Goal: Task Accomplishment & Management: Manage account settings

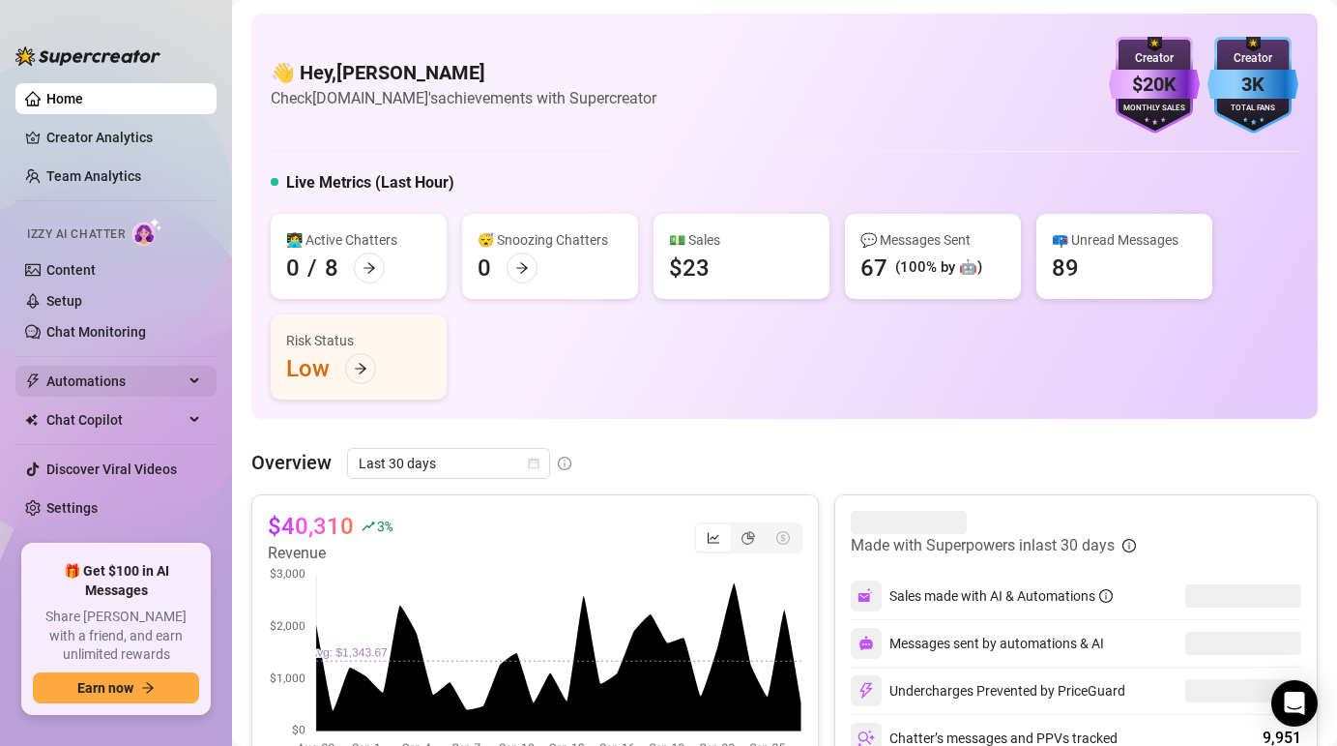
click at [98, 375] on span "Automations" at bounding box center [114, 381] width 137 height 31
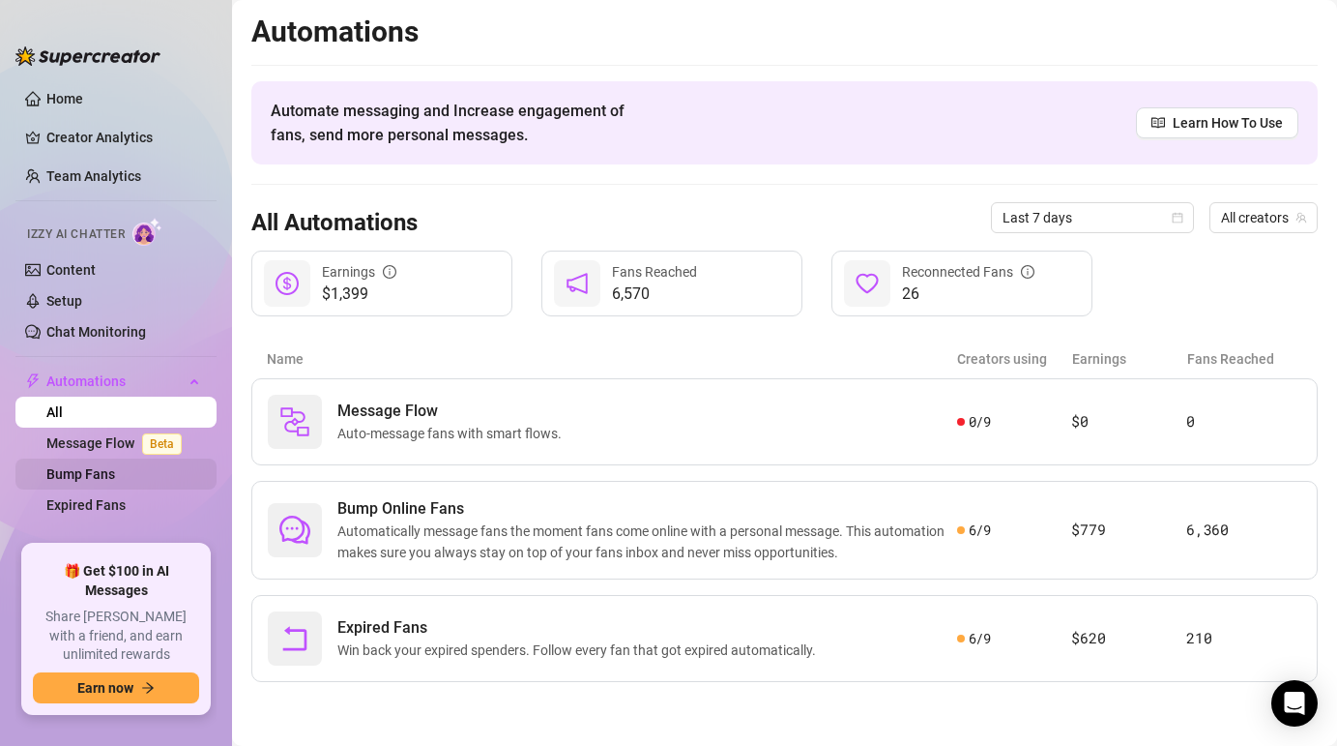
click at [91, 471] on link "Bump Fans" at bounding box center [80, 473] width 69 height 15
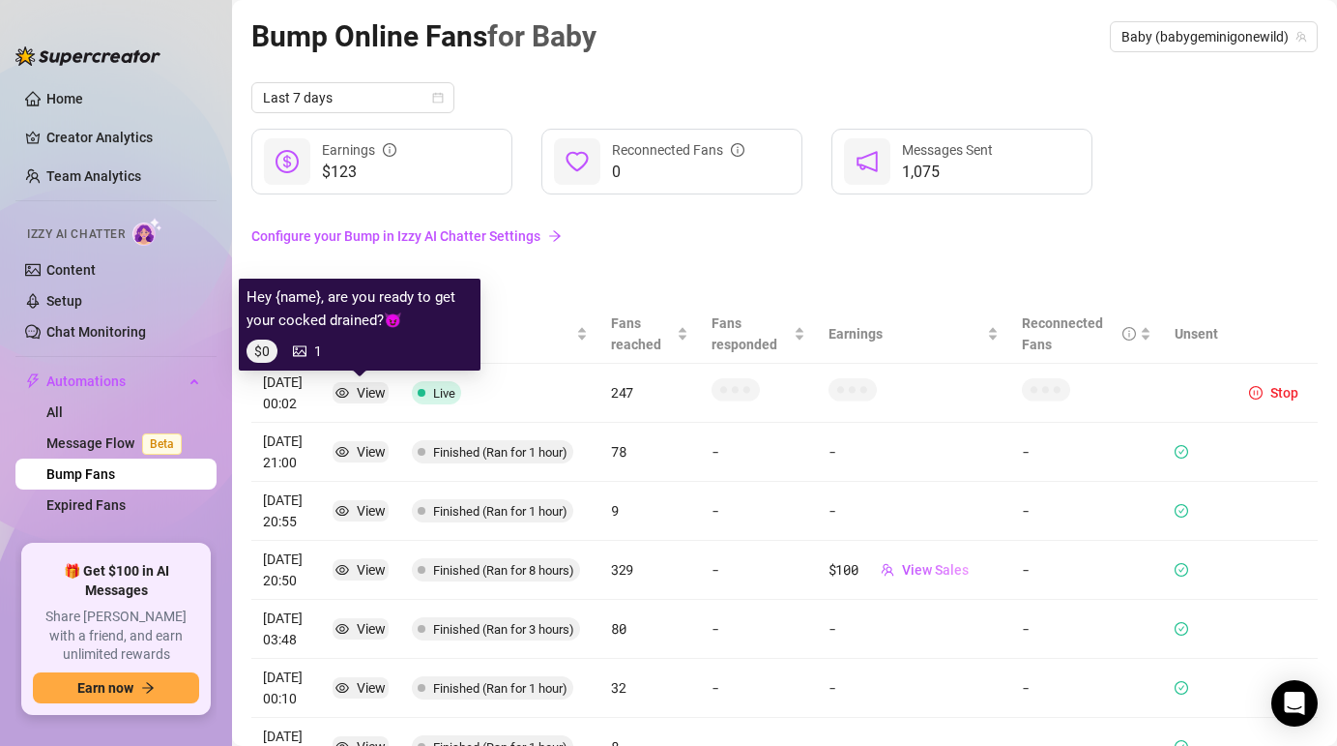
click at [362, 388] on div "View" at bounding box center [371, 392] width 29 height 21
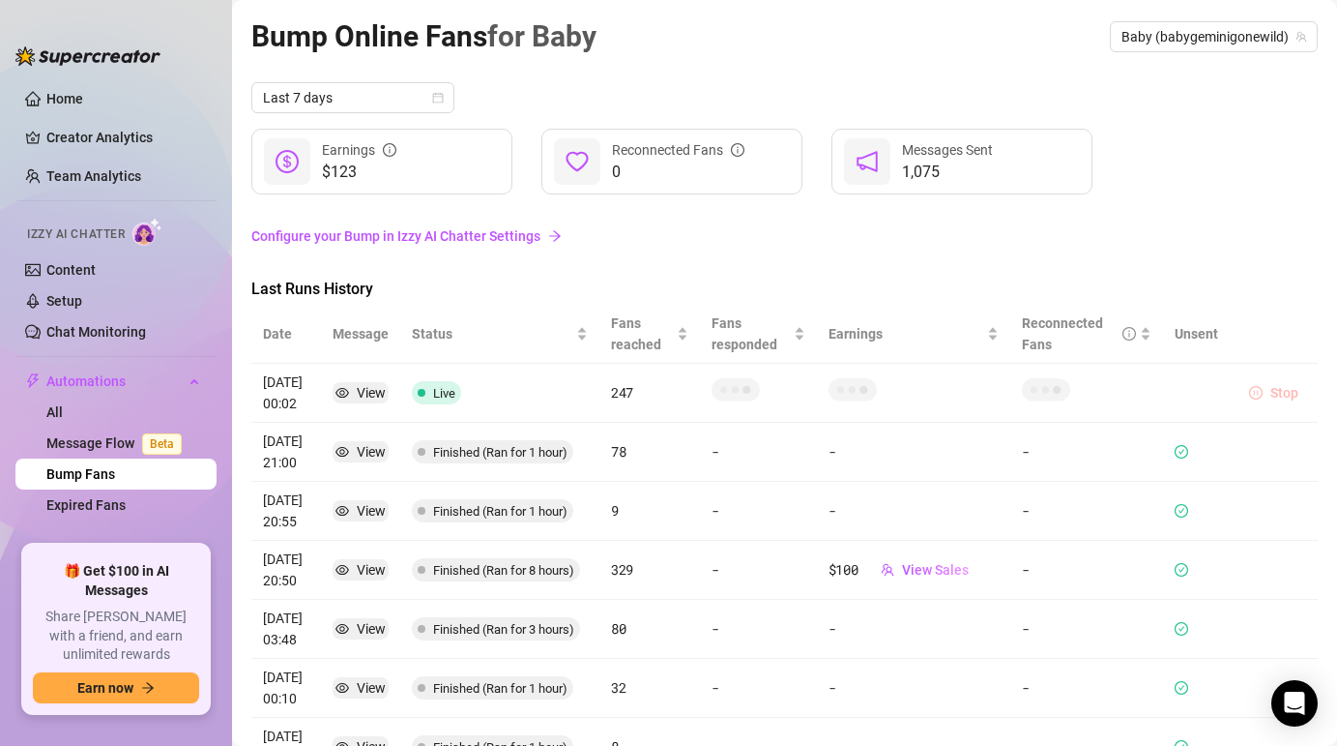
click at [1273, 393] on span "Stop" at bounding box center [1285, 392] width 28 height 15
click at [101, 500] on link "Expired Fans" at bounding box center [85, 504] width 79 height 15
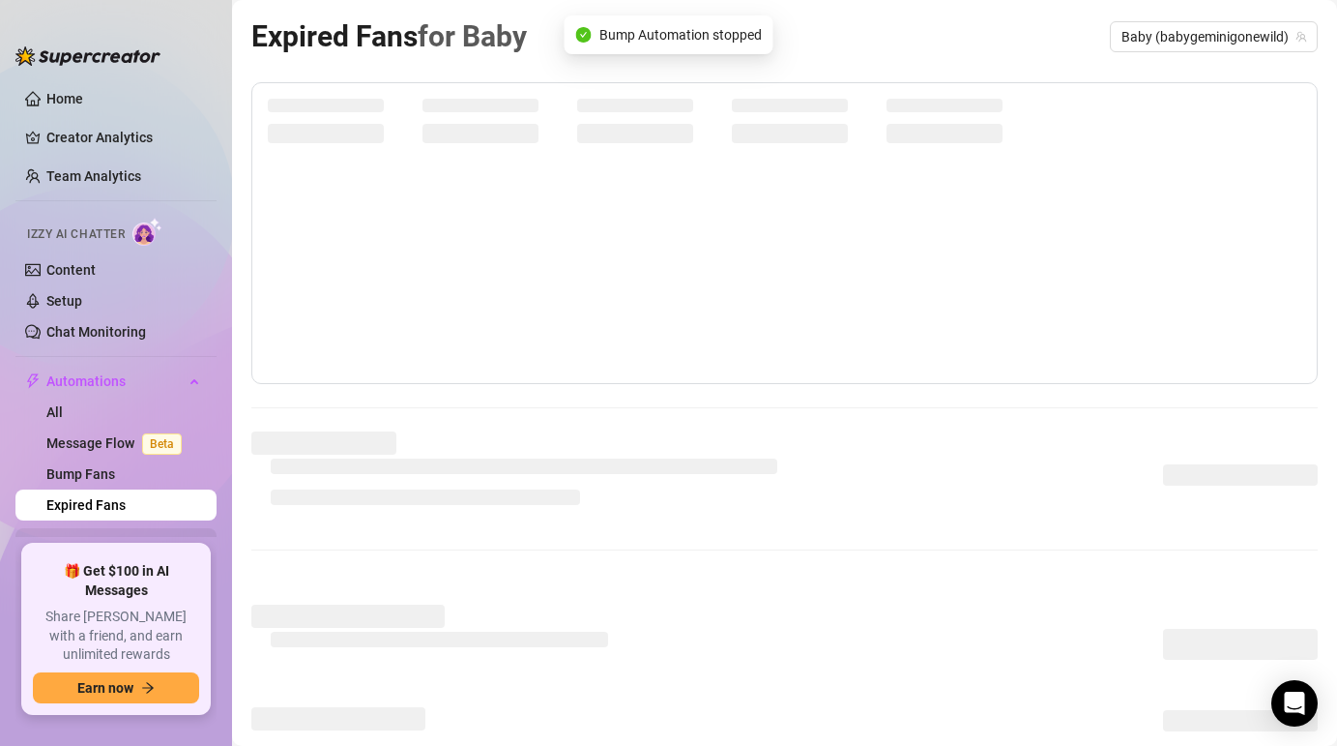
click at [113, 541] on span "Chat Copilot" at bounding box center [114, 543] width 137 height 31
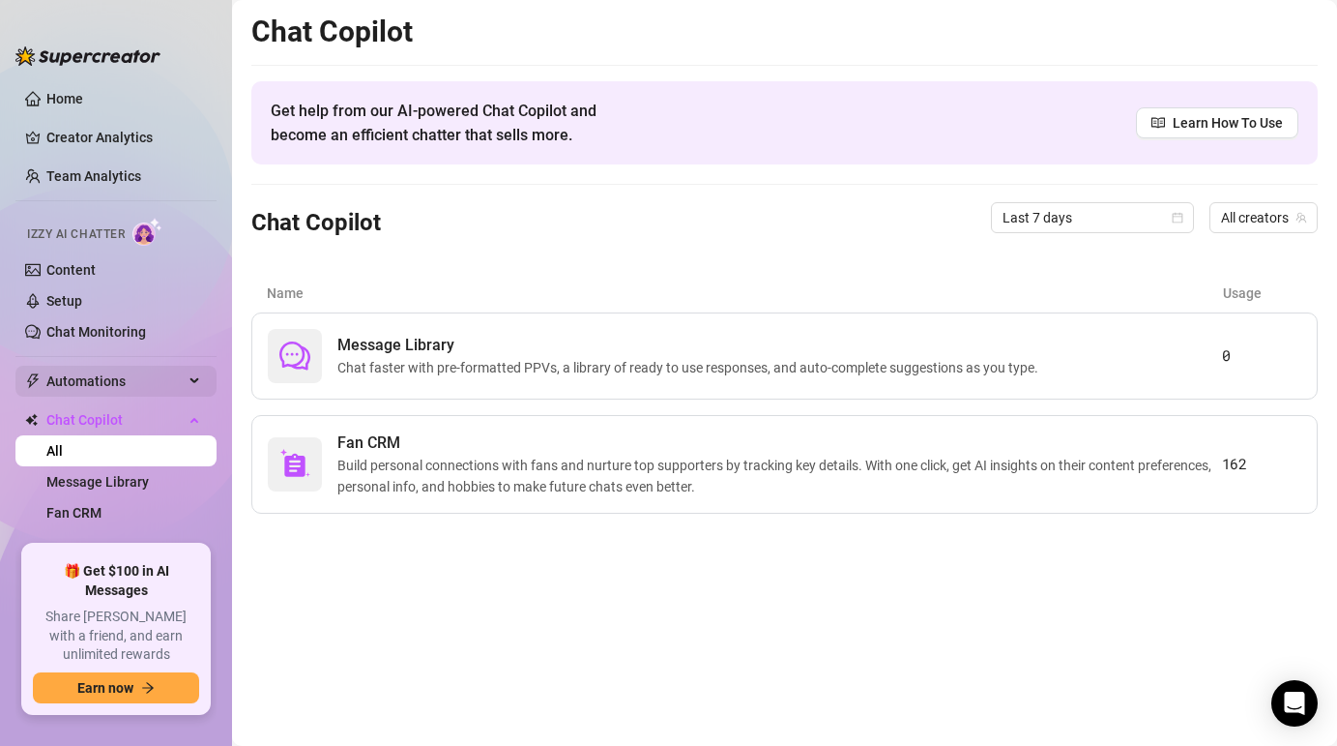
click at [66, 382] on span "Automations" at bounding box center [114, 381] width 137 height 31
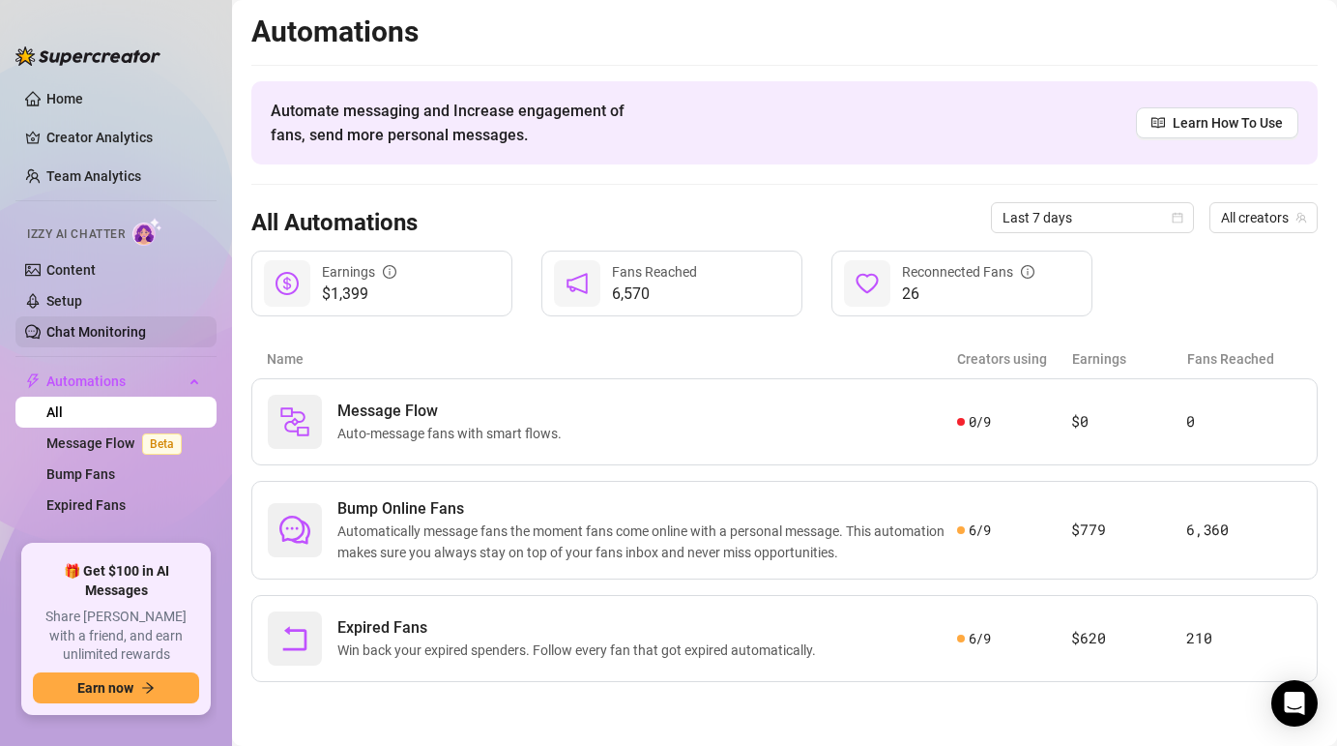
click at [64, 326] on link "Chat Monitoring" at bounding box center [96, 331] width 100 height 15
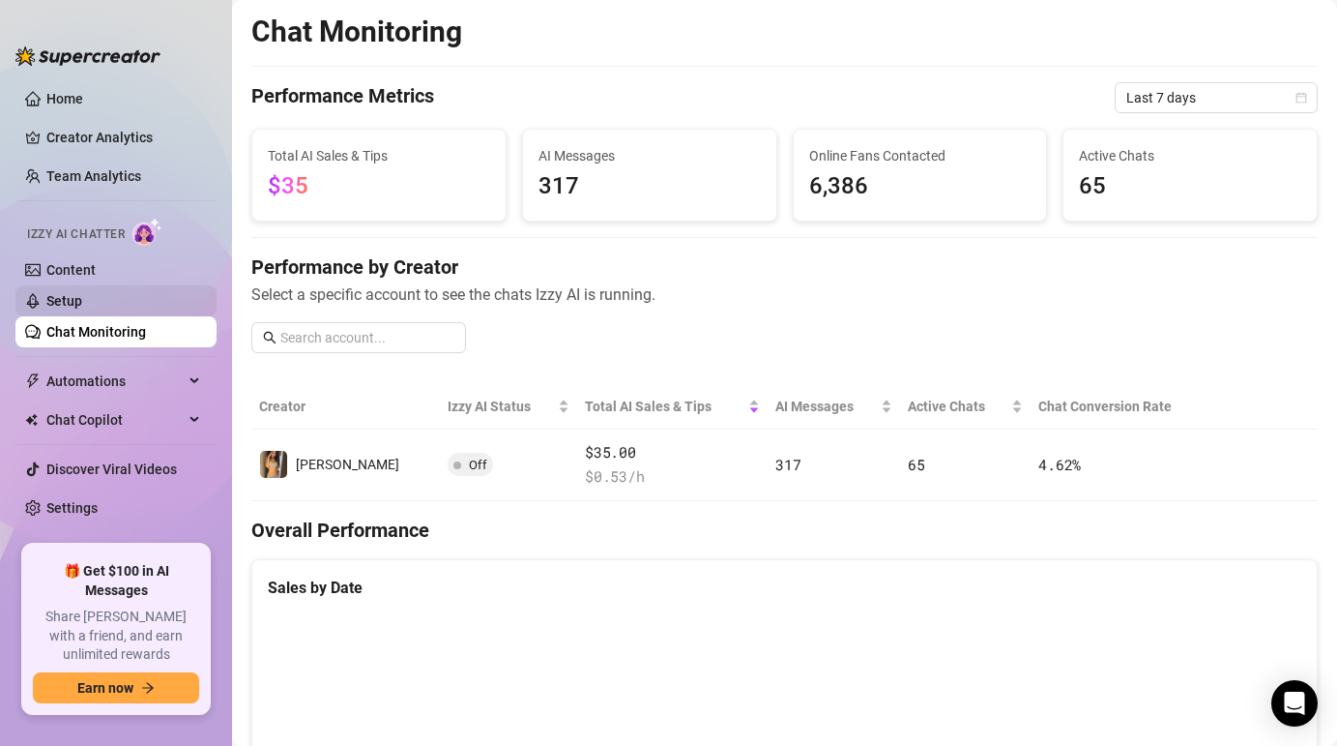
click at [80, 293] on link "Setup" at bounding box center [64, 300] width 36 height 15
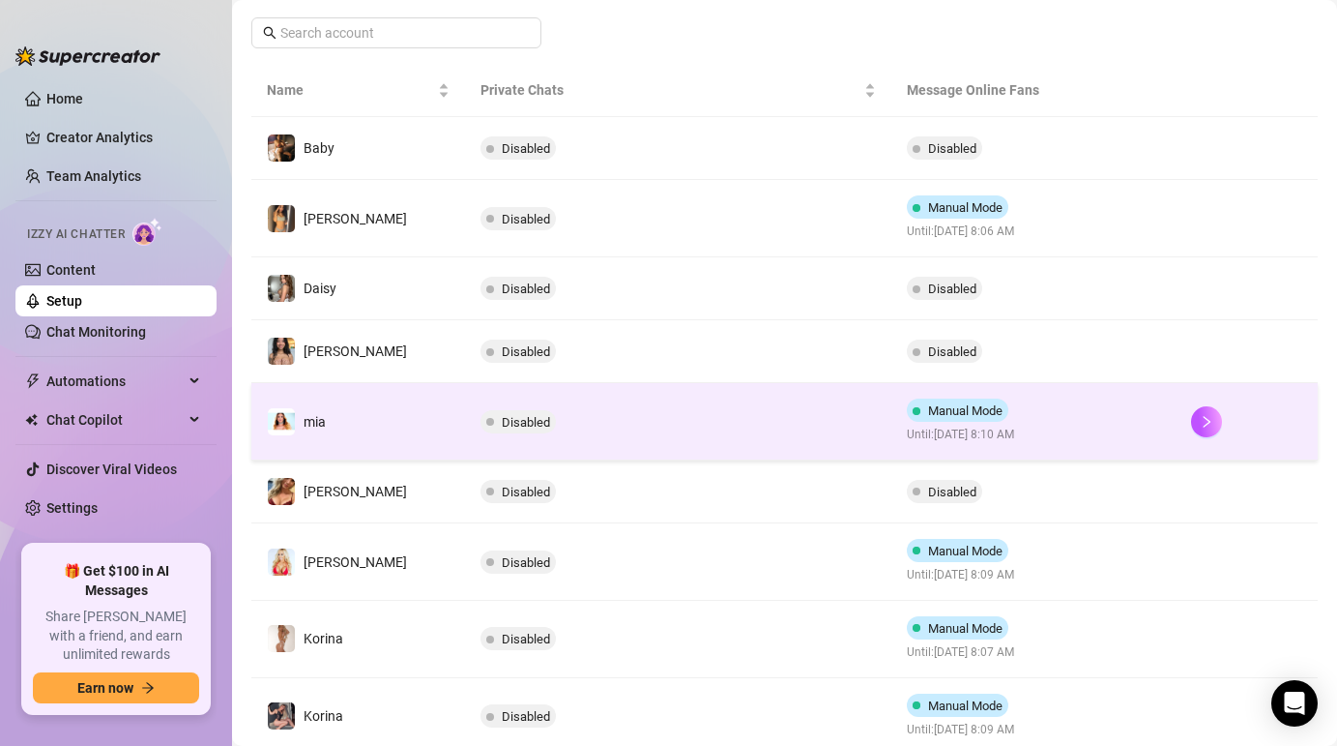
scroll to position [305, 0]
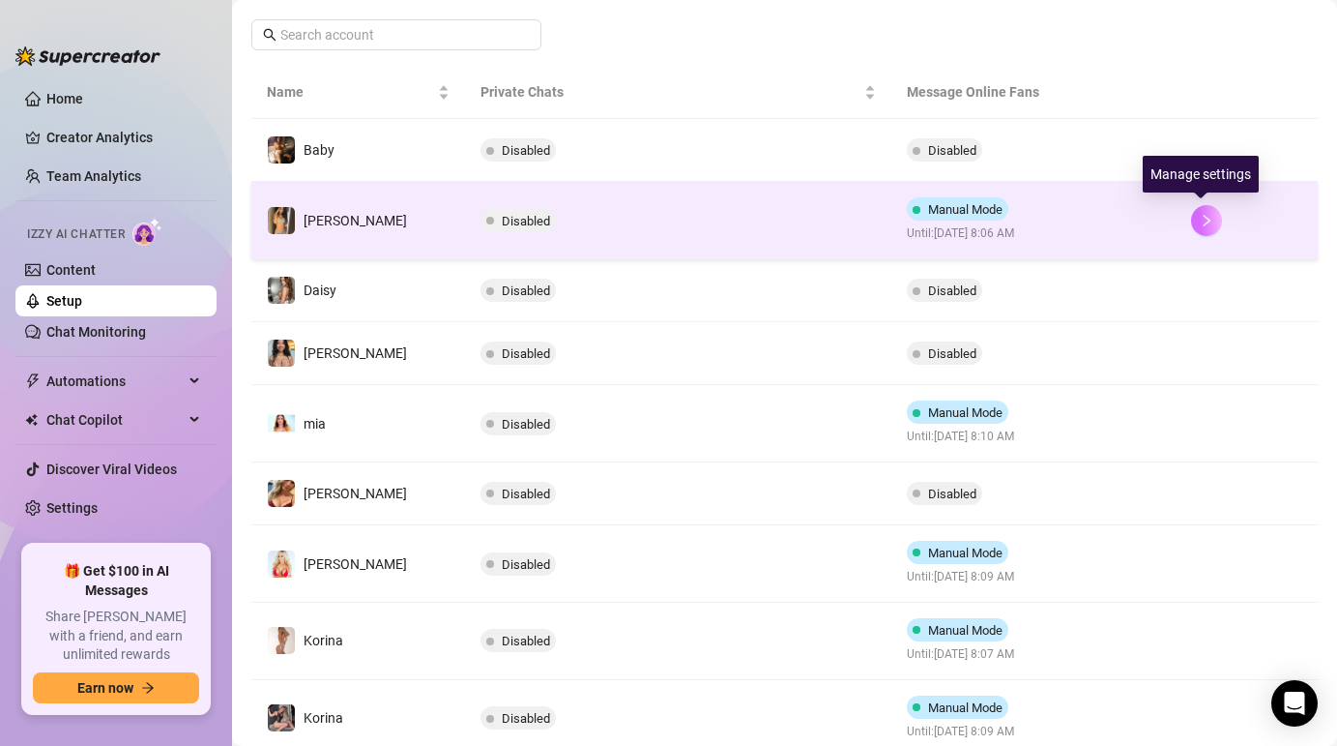
click at [1200, 224] on icon "right" at bounding box center [1207, 221] width 14 height 14
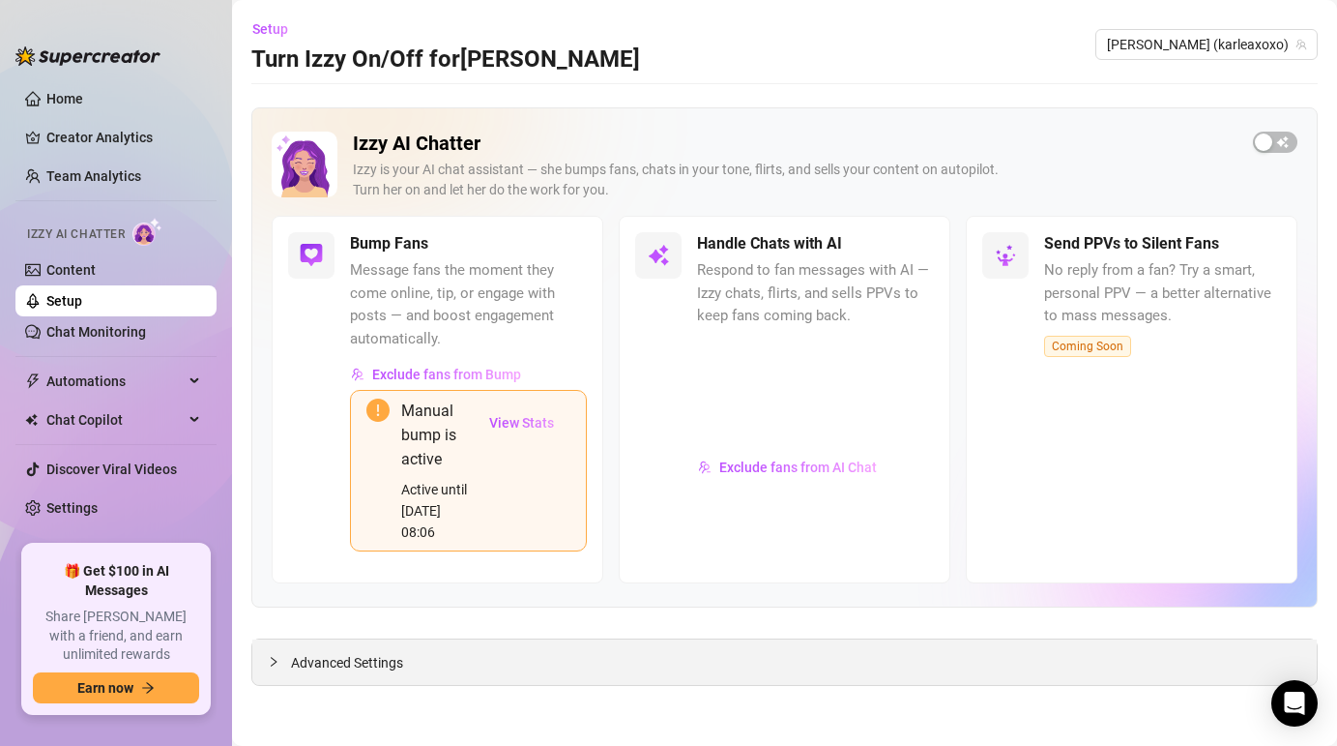
click at [382, 658] on span "Advanced Settings" at bounding box center [347, 662] width 112 height 21
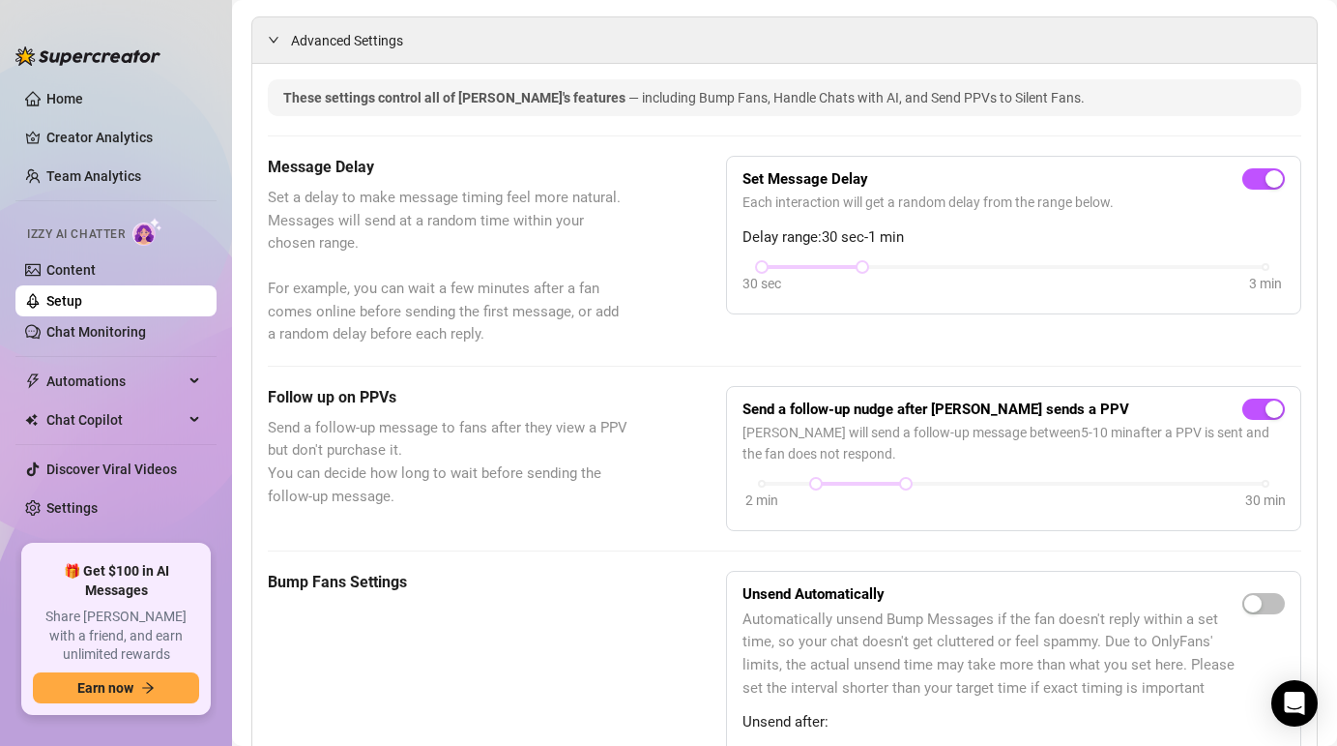
scroll to position [675, 0]
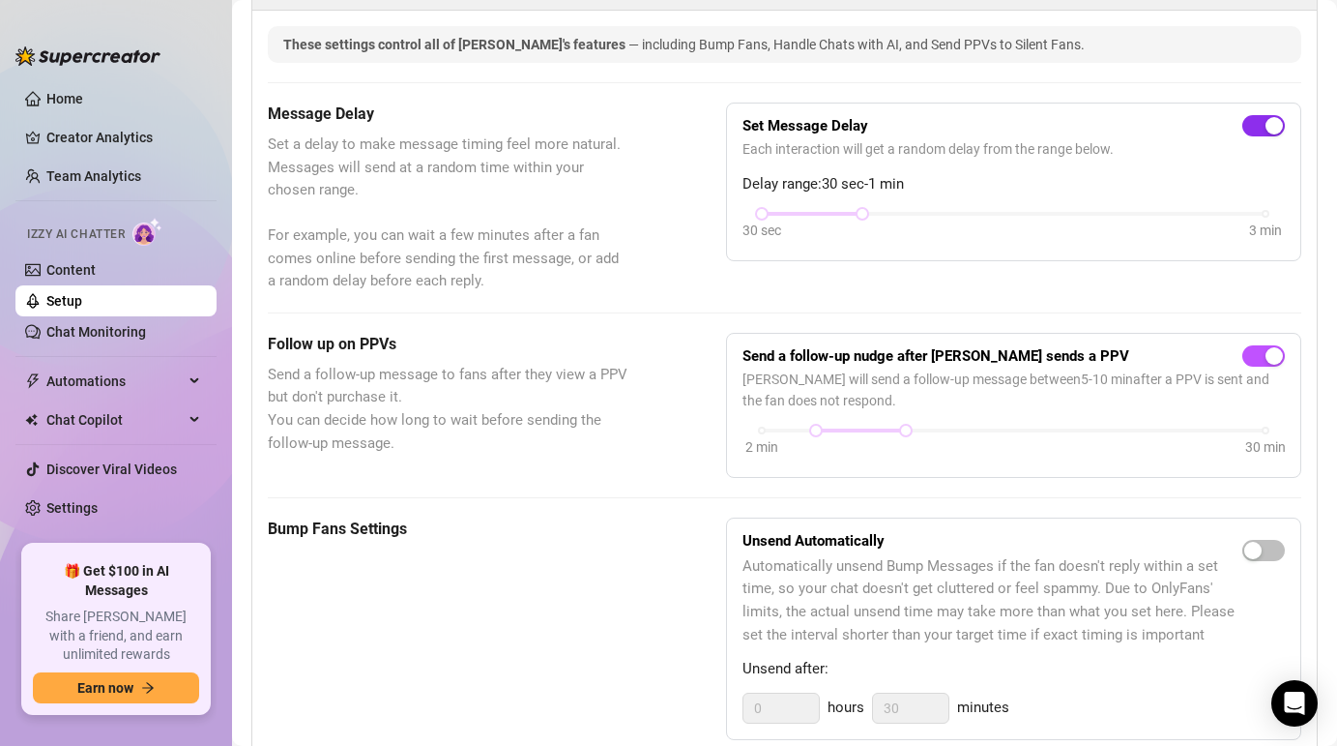
click at [1275, 122] on div "button" at bounding box center [1274, 125] width 17 height 17
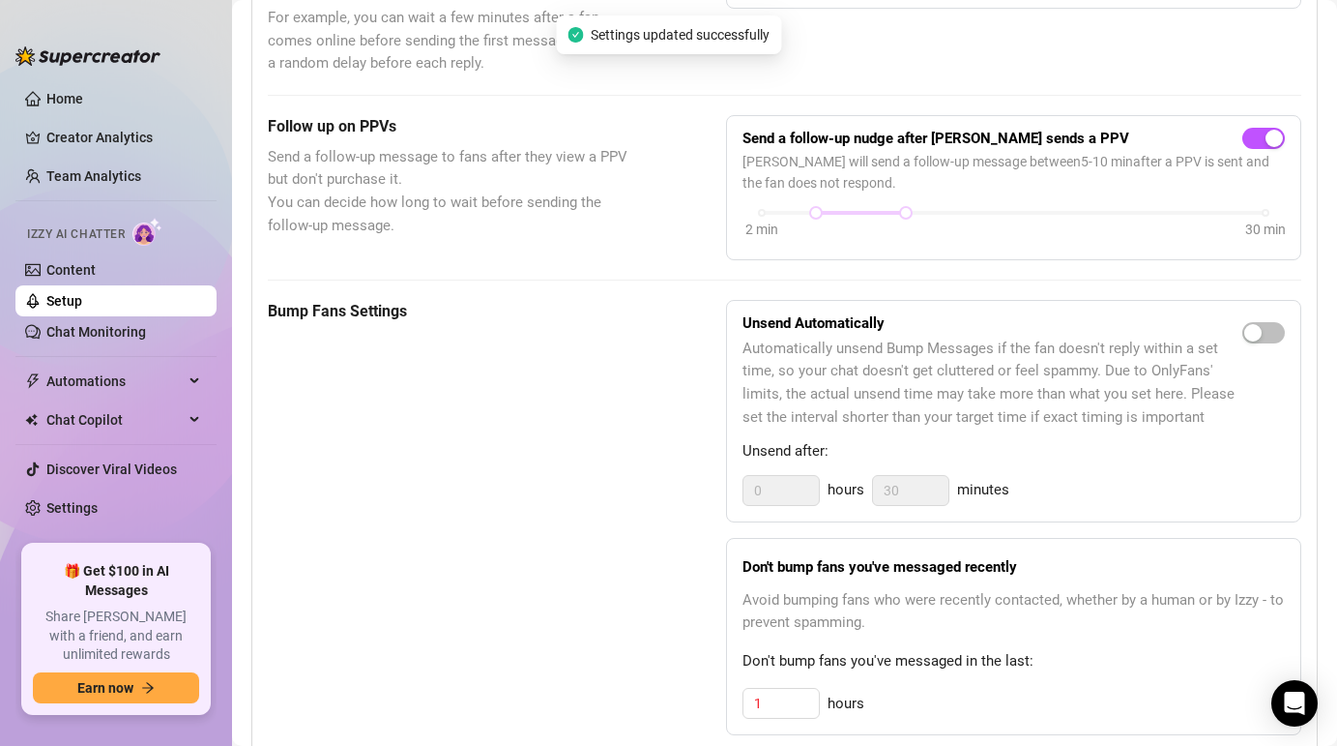
scroll to position [902, 0]
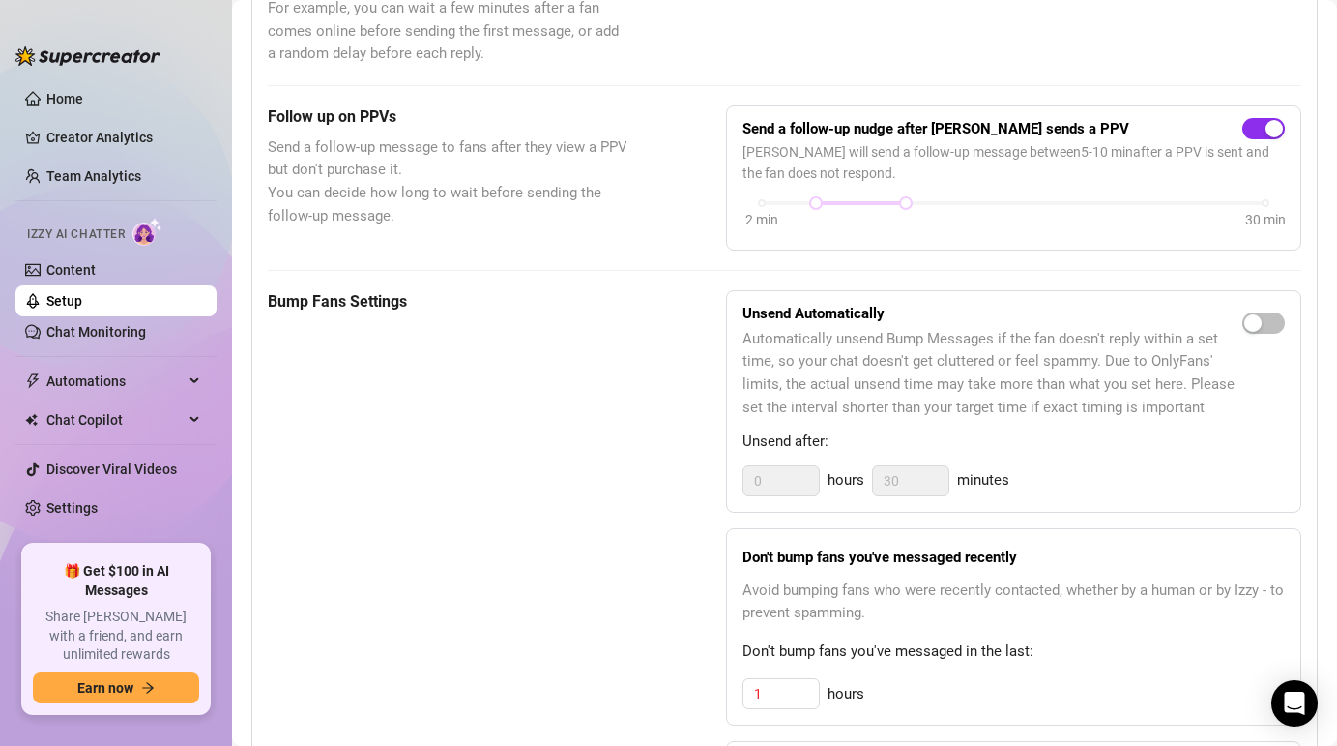
click at [1272, 125] on div "button" at bounding box center [1274, 128] width 17 height 17
click at [1253, 321] on div "button" at bounding box center [1253, 322] width 17 height 17
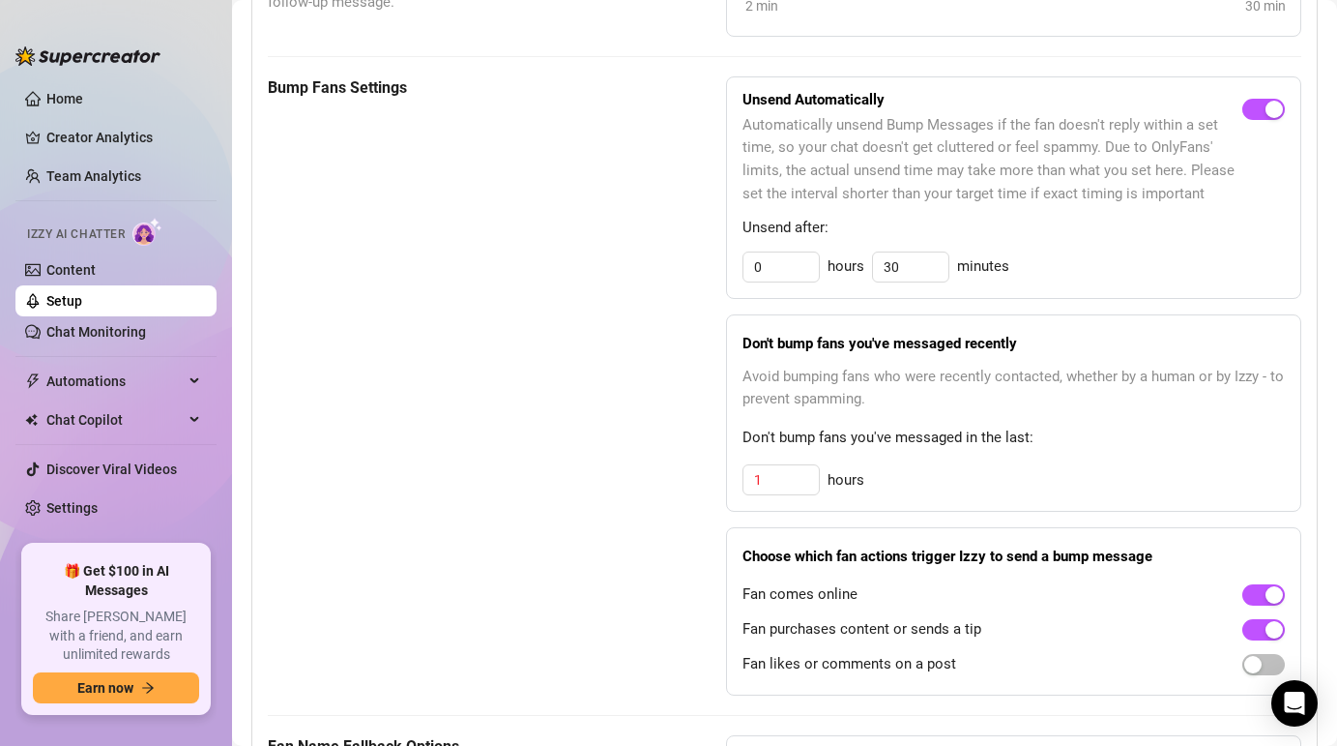
scroll to position [1158, 0]
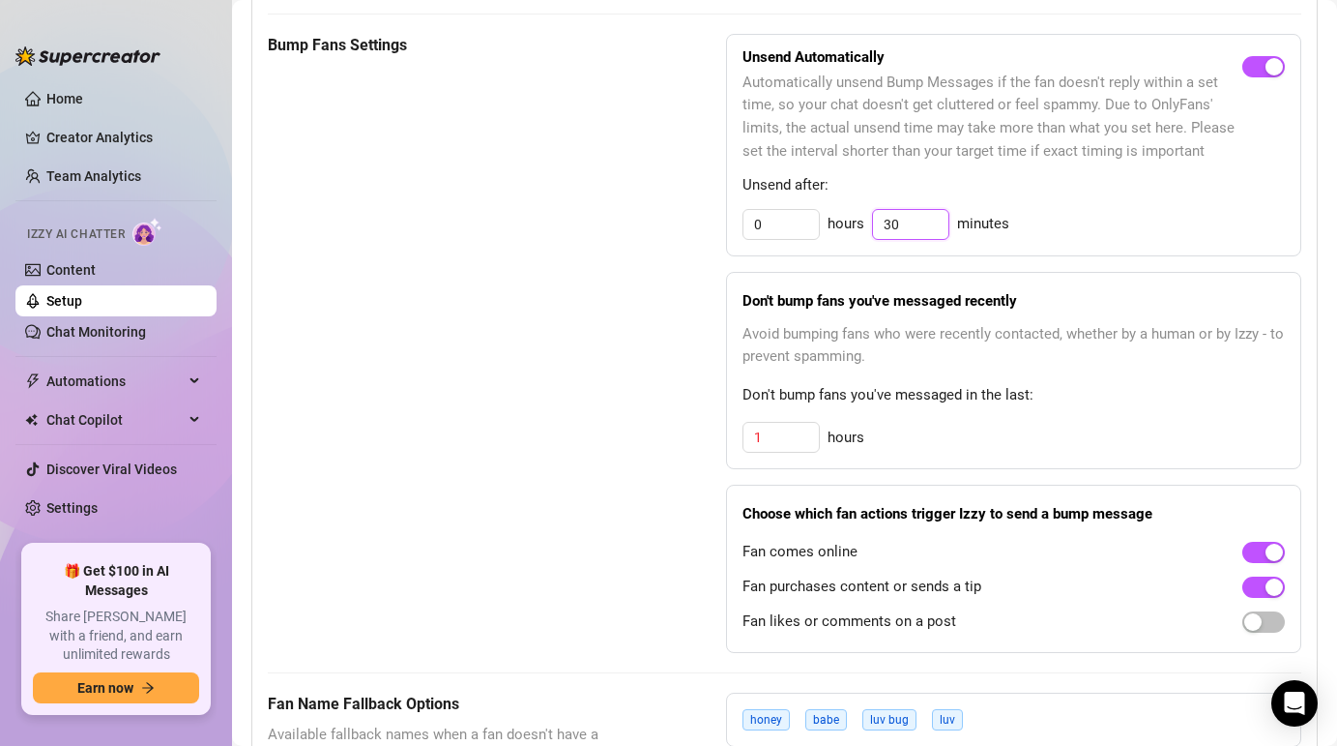
click at [910, 229] on input "30" at bounding box center [910, 224] width 75 height 29
type input "3"
type input "1"
type input "30"
drag, startPoint x: 808, startPoint y: 216, endPoint x: 696, endPoint y: 216, distance: 112.2
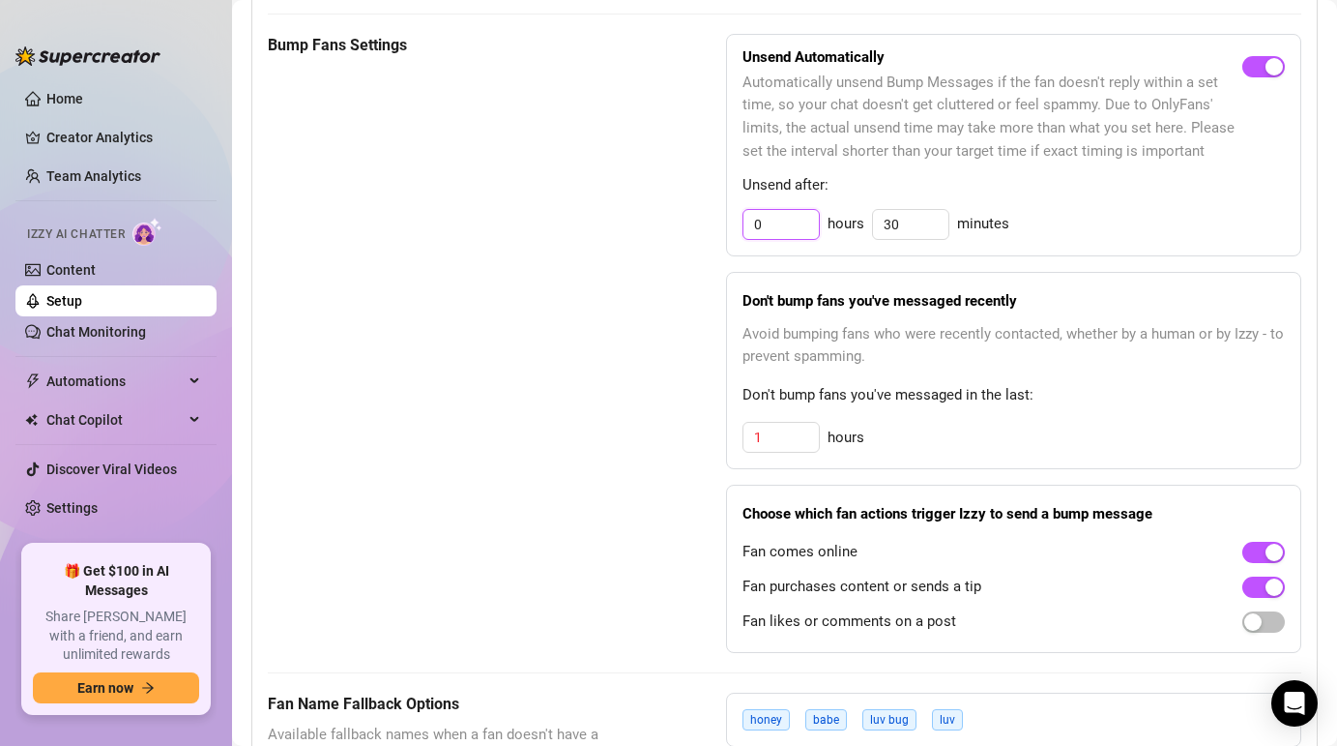
click at [696, 216] on div "Bump Fans Settings Unsend Automatically Automatically unsend Bump Messages if t…" at bounding box center [785, 344] width 1034 height 620
type input "1"
click at [1154, 224] on div "1 hours 30 minutes" at bounding box center [1014, 224] width 542 height 31
click at [906, 225] on input "30" at bounding box center [910, 224] width 75 height 29
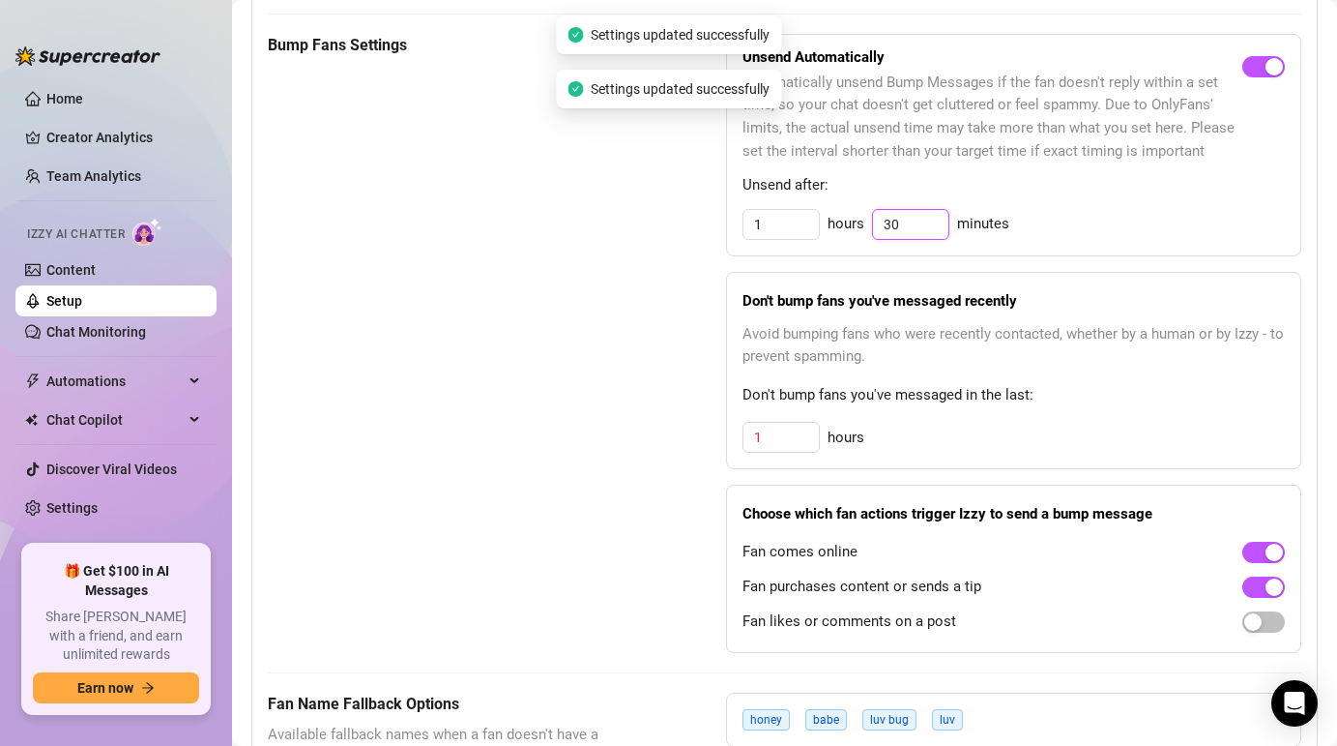
click at [906, 225] on input "30" at bounding box center [910, 224] width 75 height 29
type input "3"
type input "0"
click at [1025, 218] on div "1 hours 0 minutes" at bounding box center [1014, 224] width 542 height 31
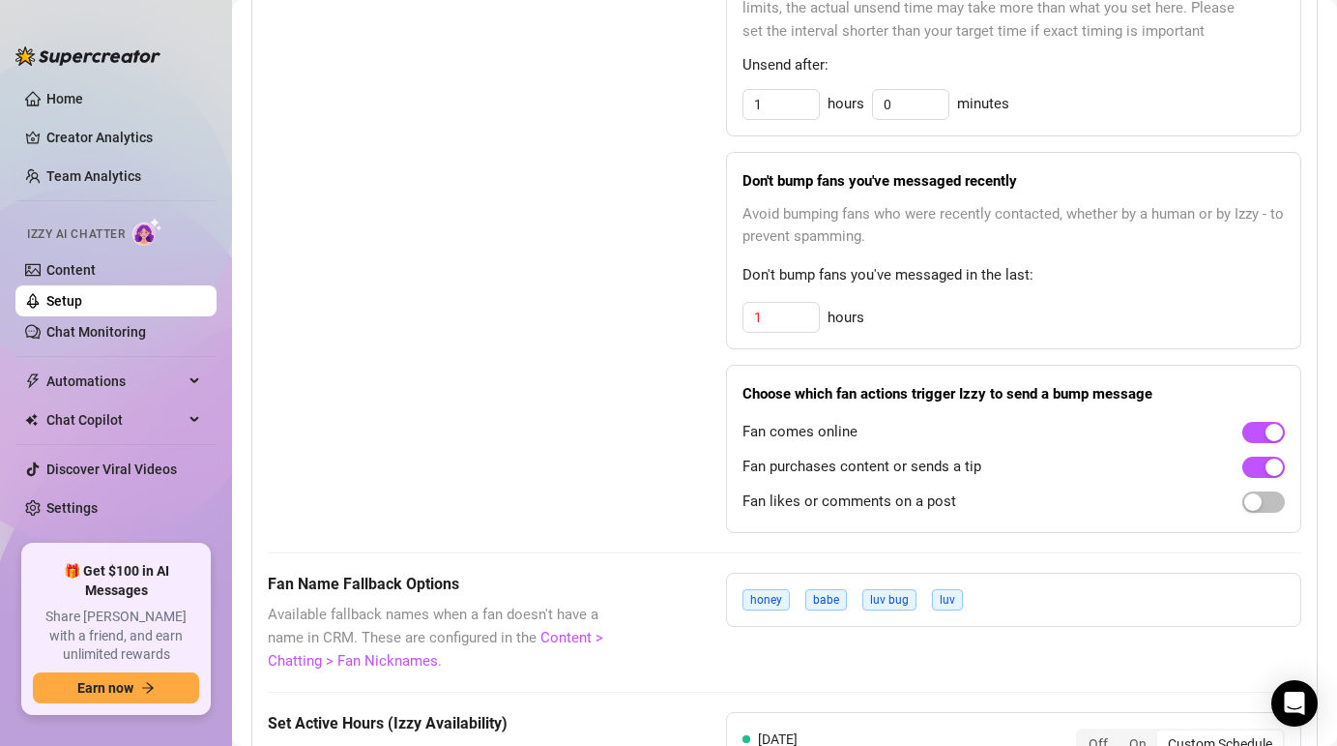
scroll to position [1294, 0]
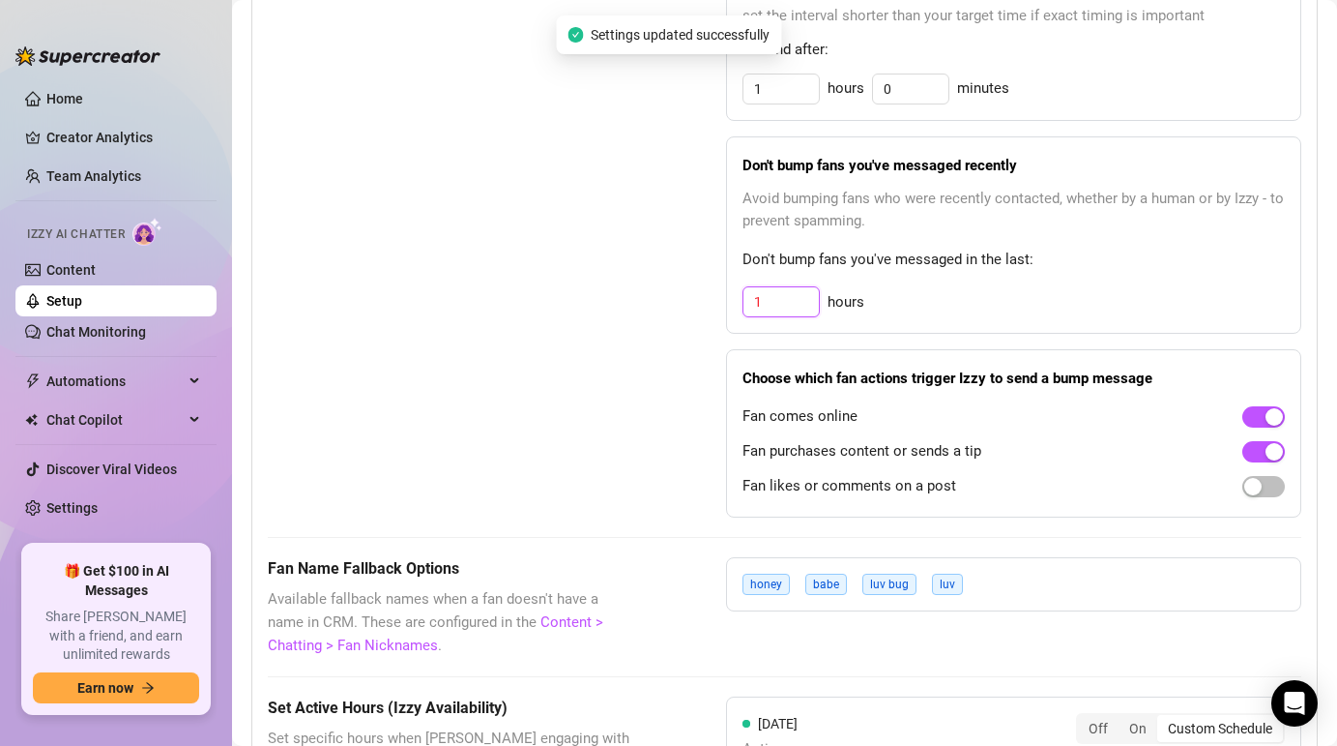
click at [796, 307] on input "1" at bounding box center [781, 301] width 75 height 29
click at [756, 300] on input "1" at bounding box center [781, 301] width 75 height 29
click at [767, 301] on input "1" at bounding box center [781, 301] width 75 height 29
type input "3"
click at [997, 314] on div "3 hours" at bounding box center [1014, 301] width 542 height 31
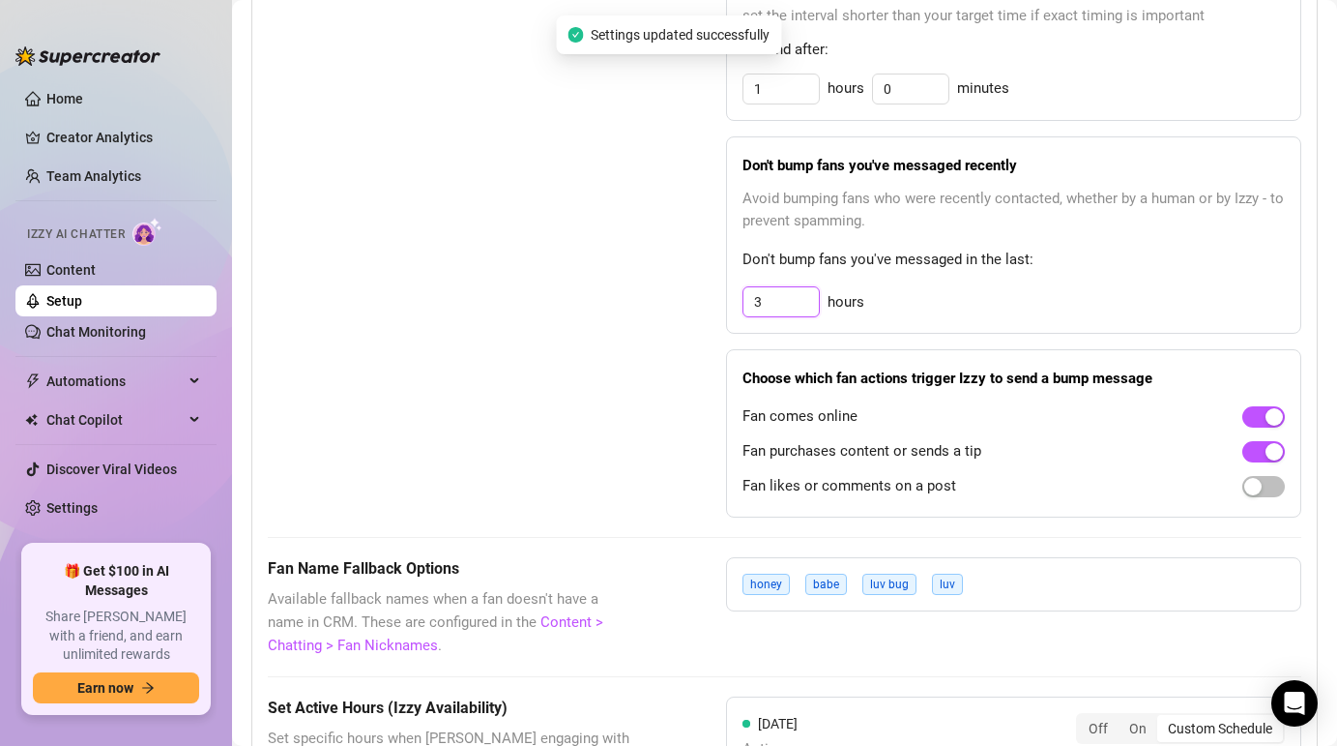
click at [777, 305] on input "3" at bounding box center [781, 301] width 75 height 29
click at [764, 297] on input "3" at bounding box center [781, 301] width 75 height 29
click at [919, 411] on div "Fan comes online" at bounding box center [1014, 415] width 542 height 31
click at [781, 307] on input "3" at bounding box center [781, 301] width 75 height 29
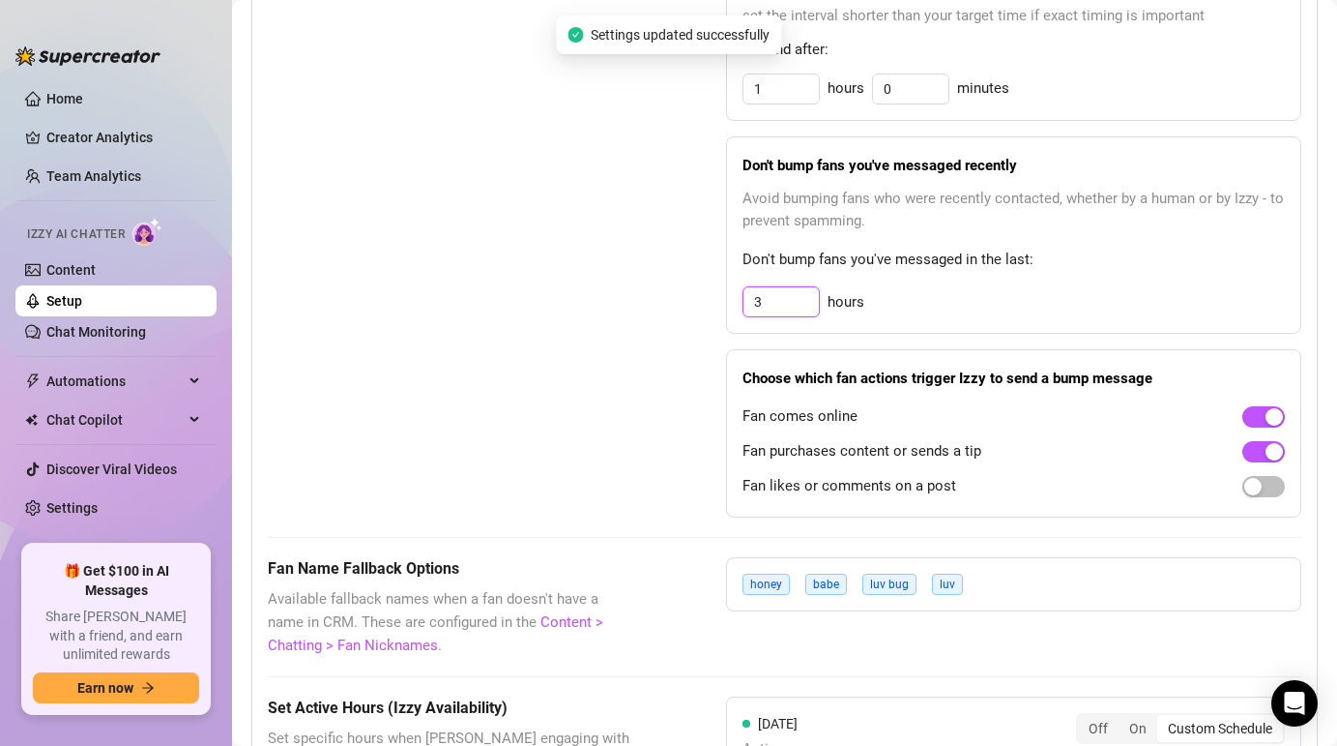
click at [781, 307] on input "3" at bounding box center [781, 301] width 75 height 29
type input "3"
click at [944, 278] on div "Don't bump fans you've messaged recently Avoid bumping fans who were recently c…" at bounding box center [1013, 235] width 575 height 198
click at [963, 307] on div "3 hours" at bounding box center [1014, 301] width 542 height 31
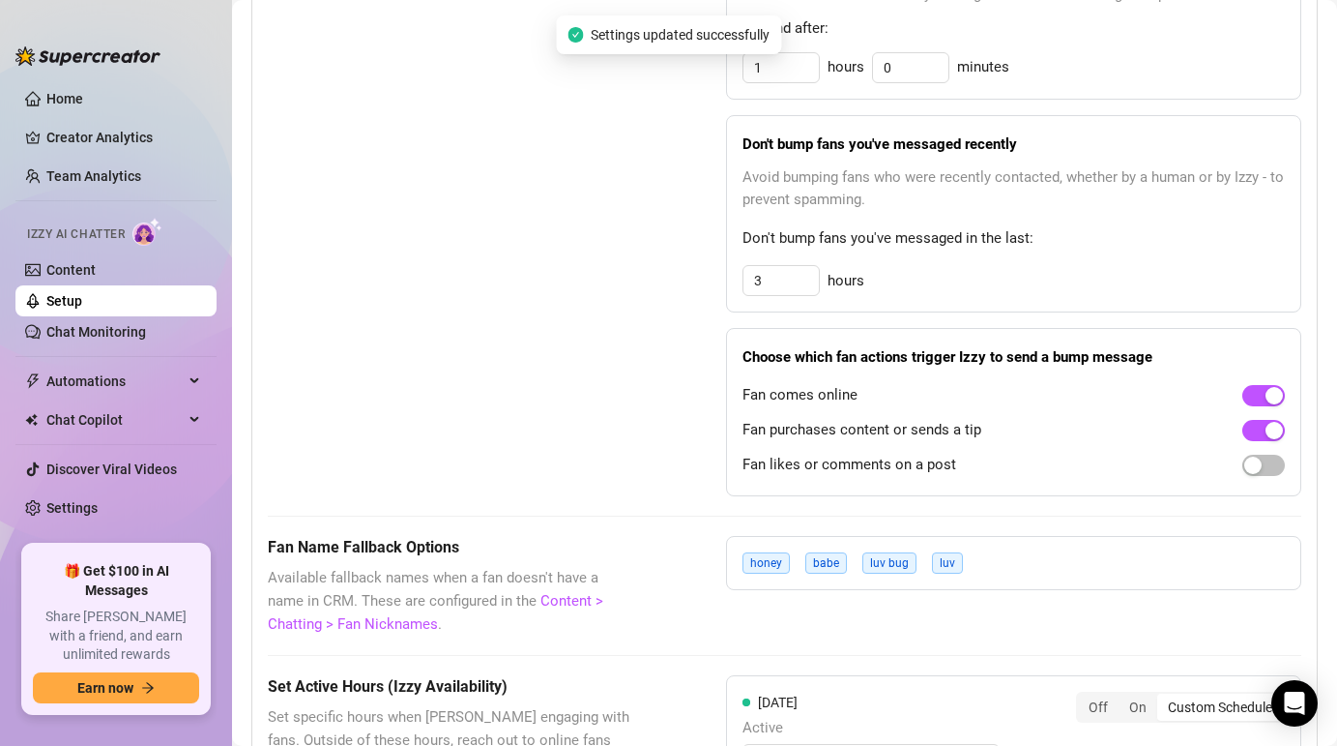
scroll to position [1316, 0]
click at [1250, 461] on div "button" at bounding box center [1253, 463] width 17 height 17
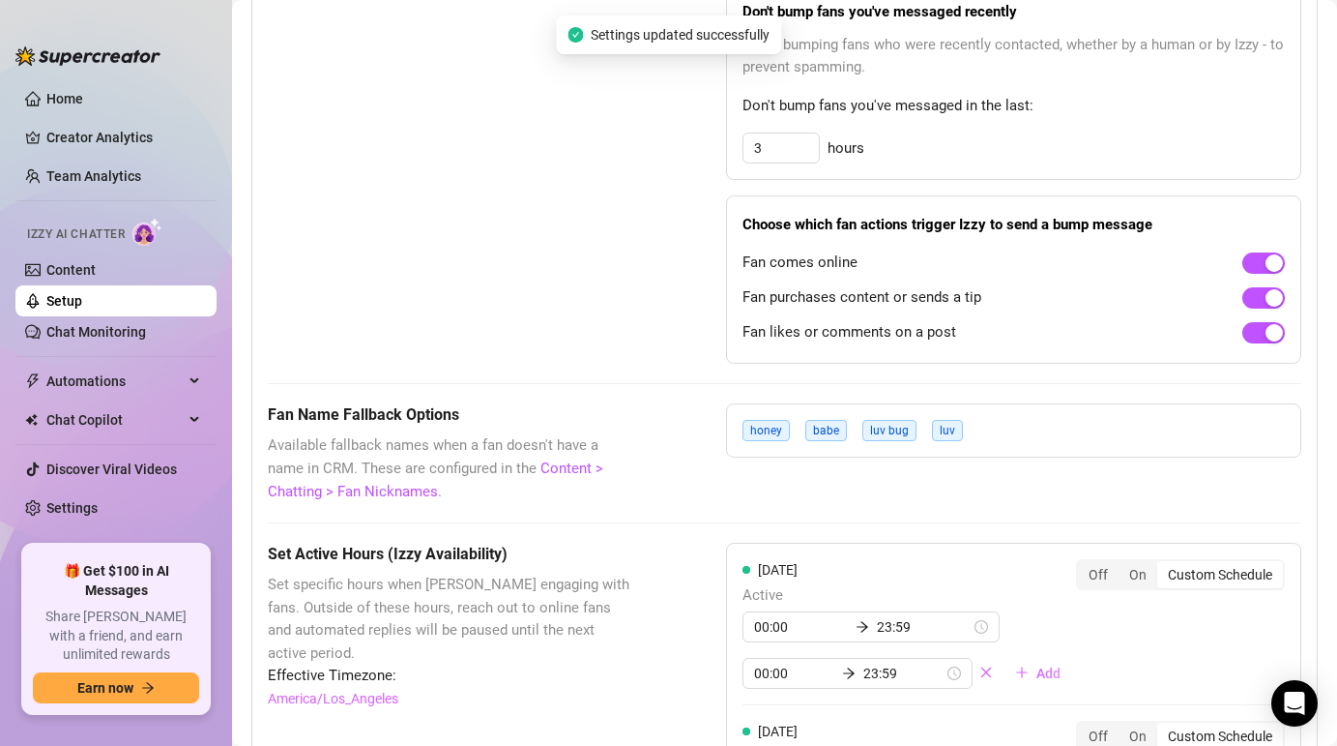
scroll to position [1481, 0]
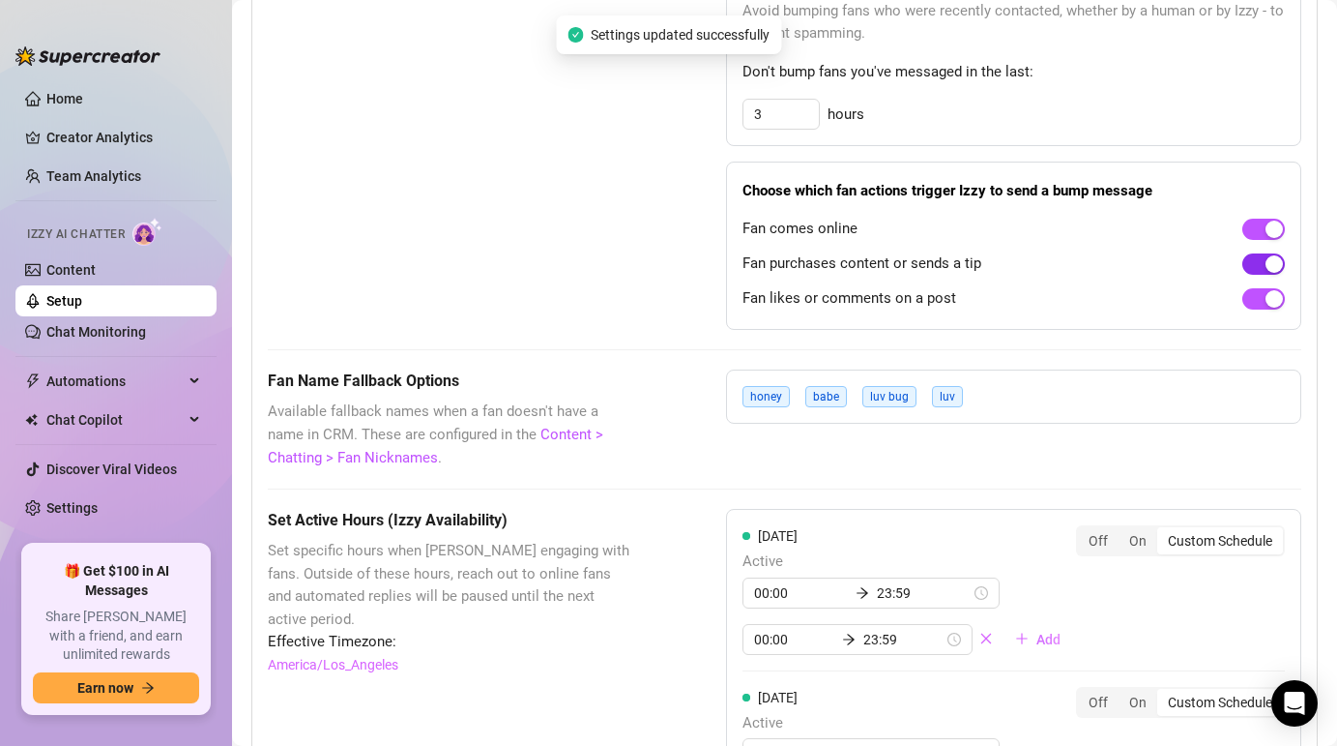
click at [1272, 265] on div "button" at bounding box center [1274, 263] width 17 height 17
click at [1274, 228] on div "button" at bounding box center [1274, 228] width 17 height 17
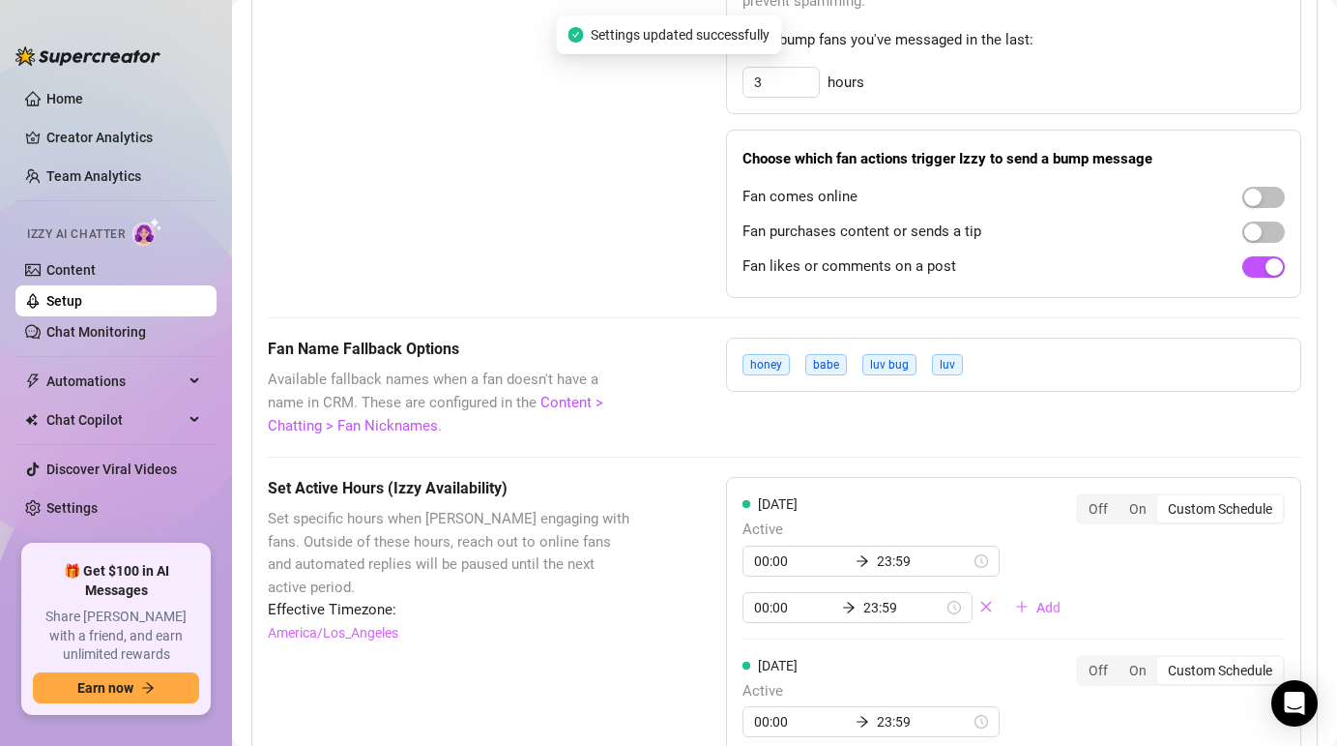
scroll to position [1518, 0]
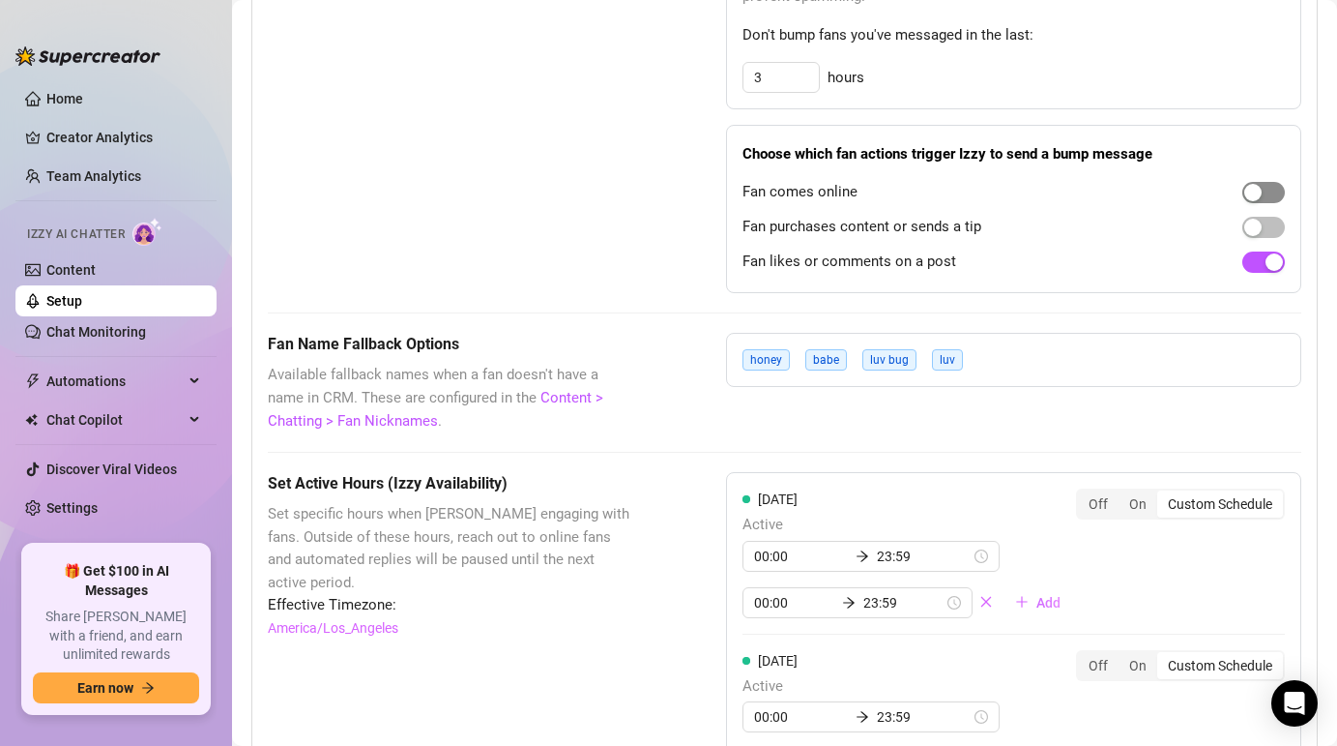
click at [1259, 186] on div "button" at bounding box center [1253, 192] width 17 height 17
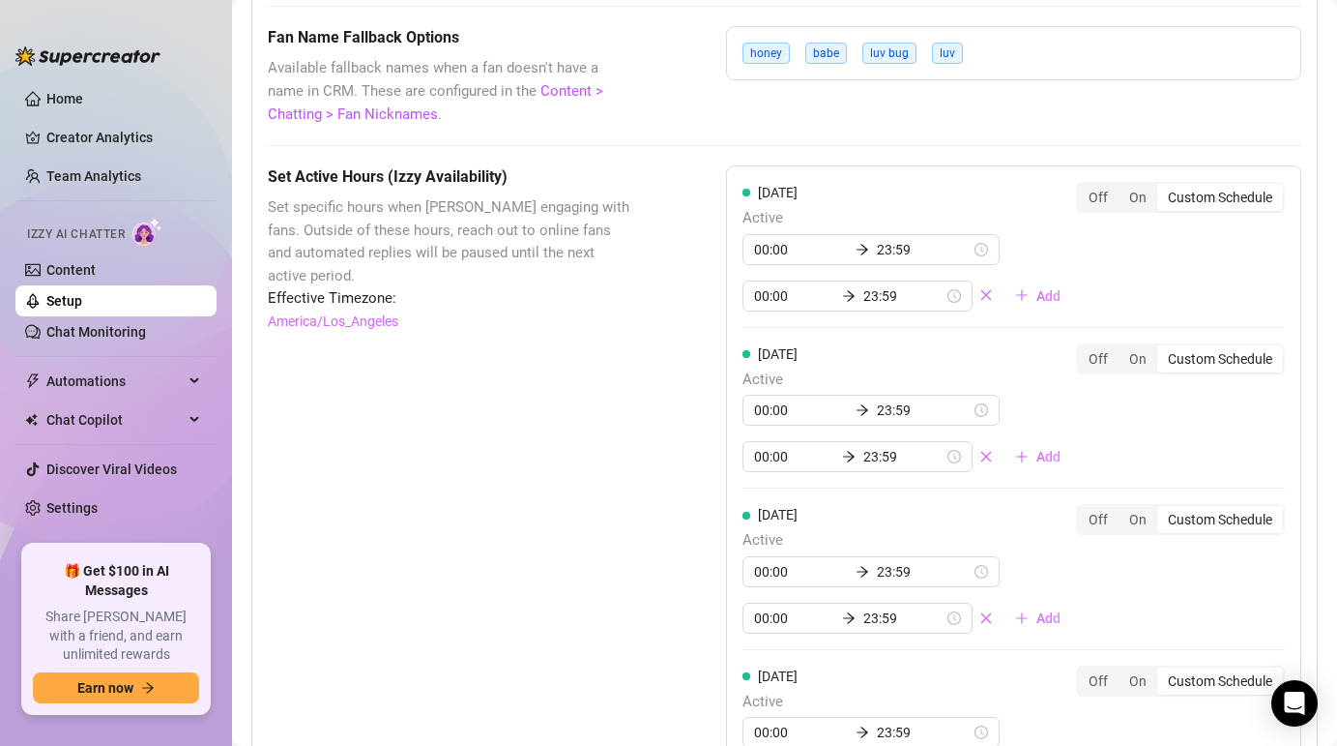
scroll to position [1840, 0]
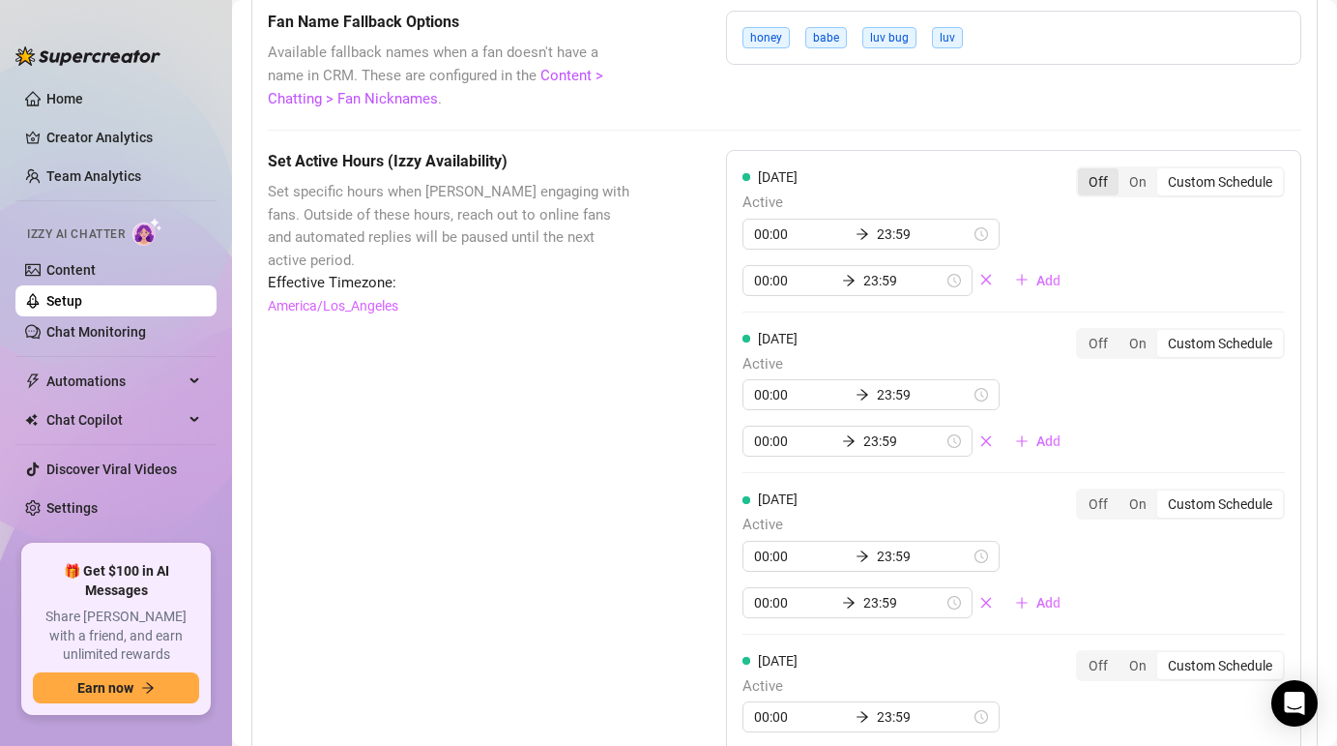
click at [1094, 183] on div "Off" at bounding box center [1098, 181] width 41 height 27
click at [1083, 171] on input "Off" at bounding box center [1083, 171] width 0 height 0
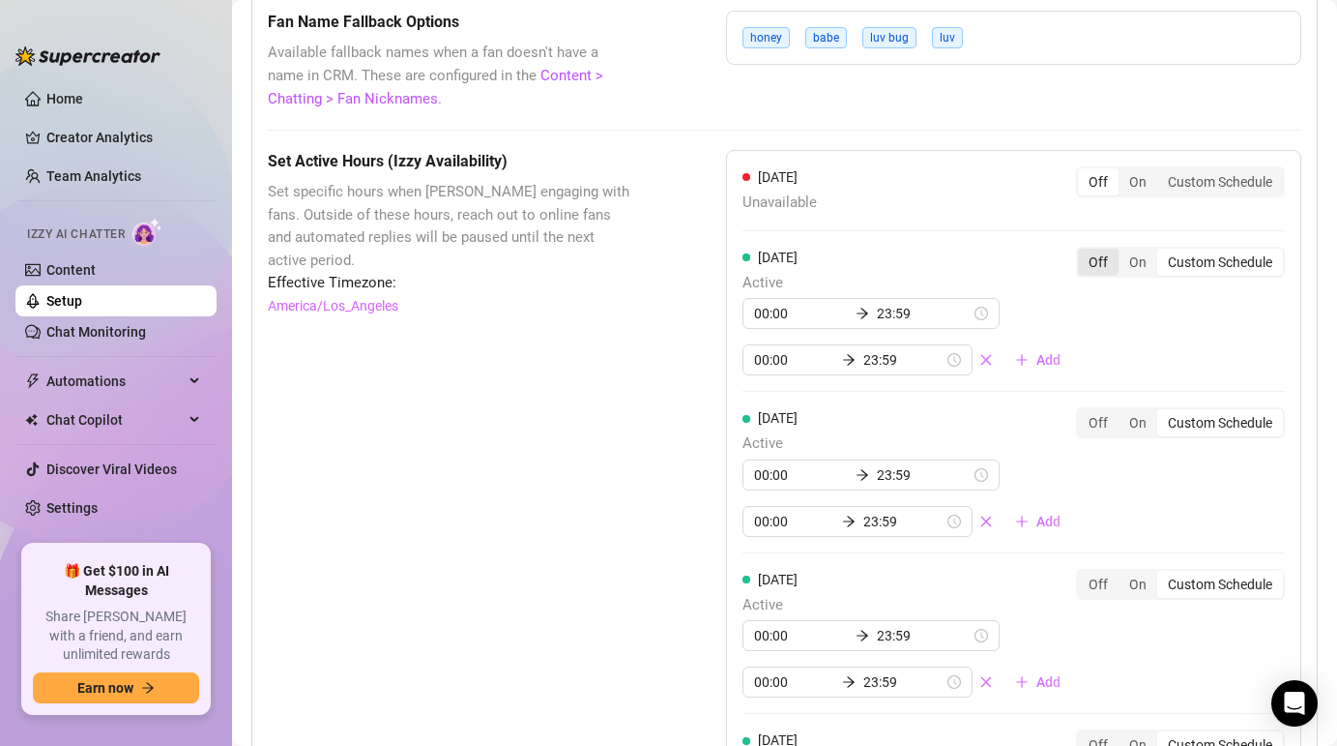
click at [1099, 256] on div "Off" at bounding box center [1098, 262] width 41 height 27
click at [1083, 251] on input "Off" at bounding box center [1083, 251] width 0 height 0
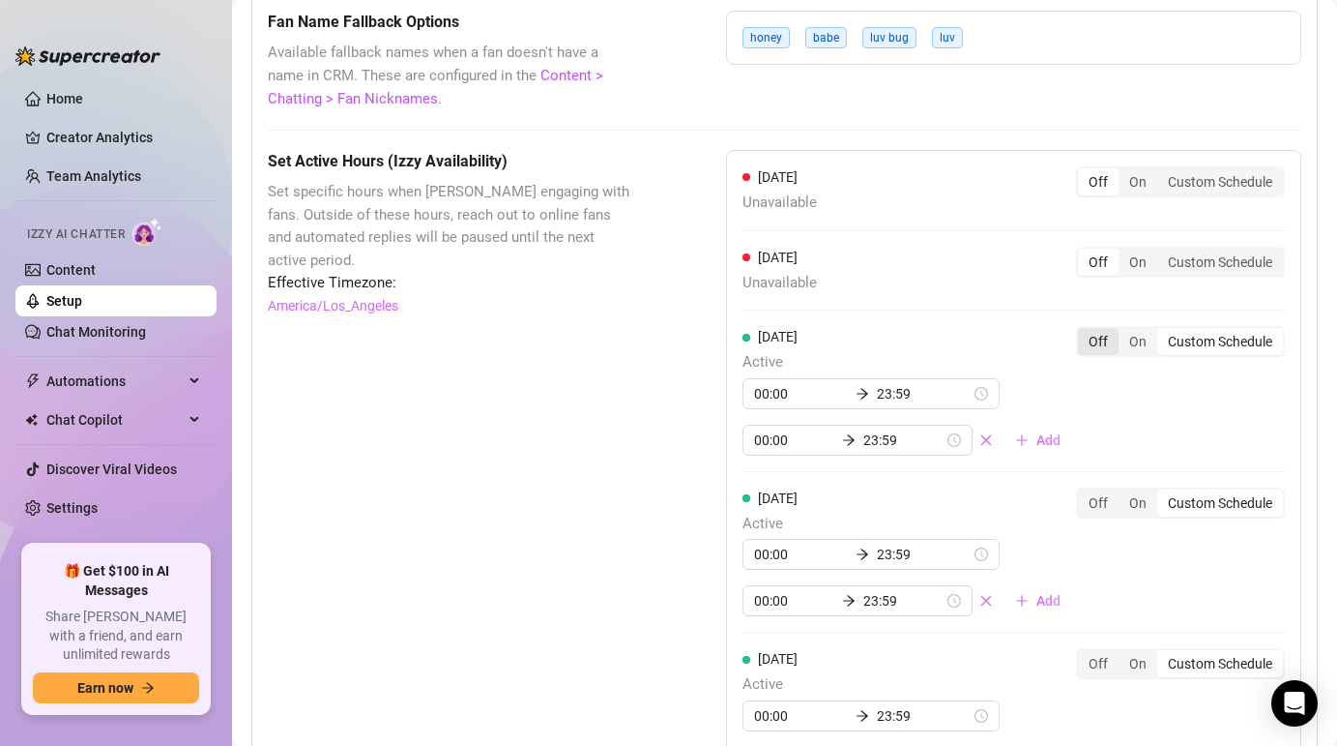
click at [1099, 337] on div "Off" at bounding box center [1098, 341] width 41 height 27
click at [1083, 331] on input "Off" at bounding box center [1083, 331] width 0 height 0
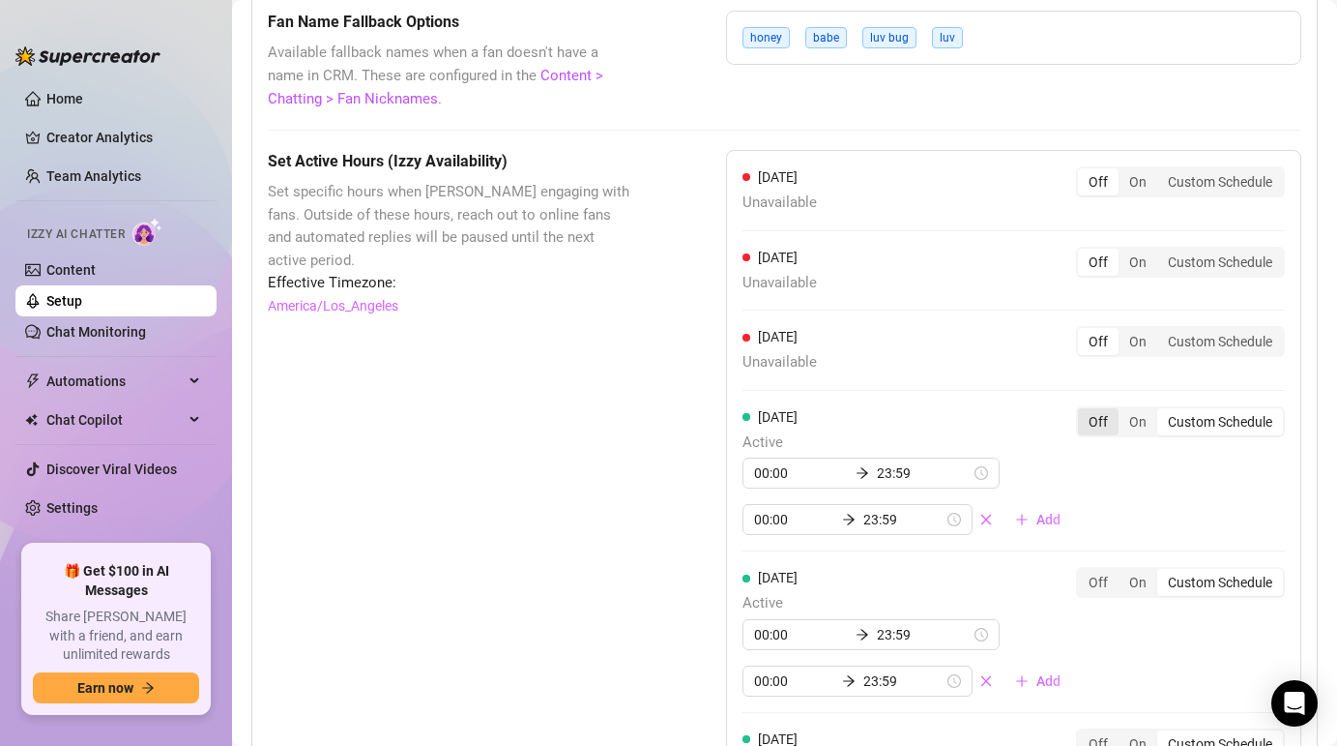
click at [1099, 422] on div "Off" at bounding box center [1098, 421] width 41 height 27
click at [1083, 411] on input "Off" at bounding box center [1083, 411] width 0 height 0
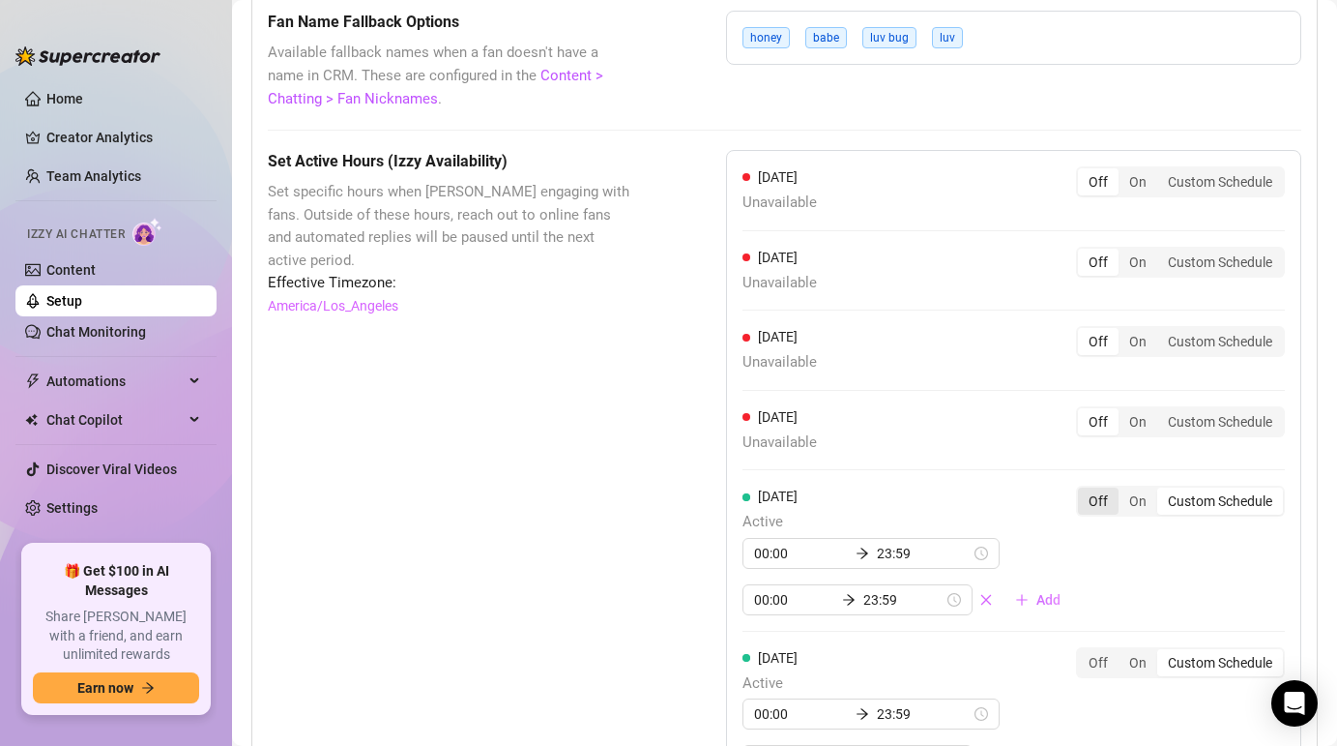
click at [1097, 495] on div "Off" at bounding box center [1098, 500] width 41 height 27
click at [1083, 490] on input "Off" at bounding box center [1083, 490] width 0 height 0
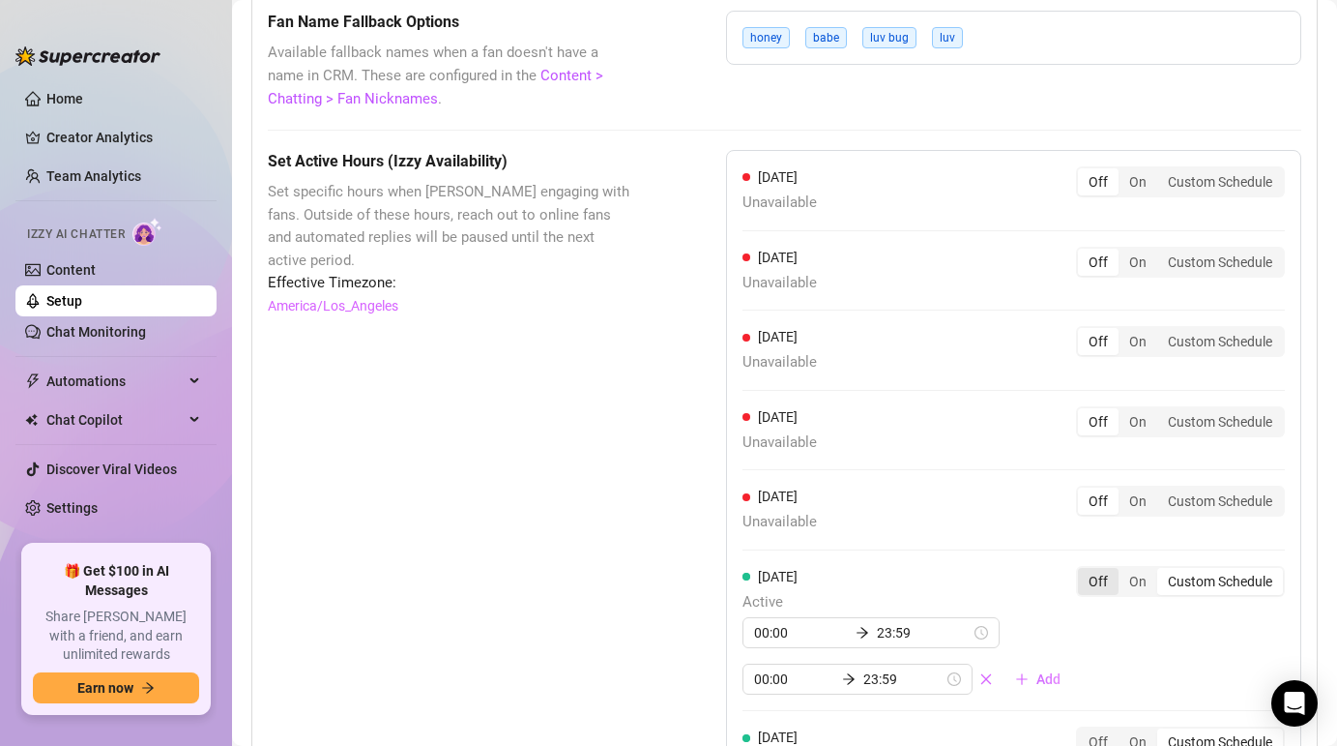
click at [1097, 574] on div "Off" at bounding box center [1098, 581] width 41 height 27
click at [1083, 571] on input "Off" at bounding box center [1083, 571] width 0 height 0
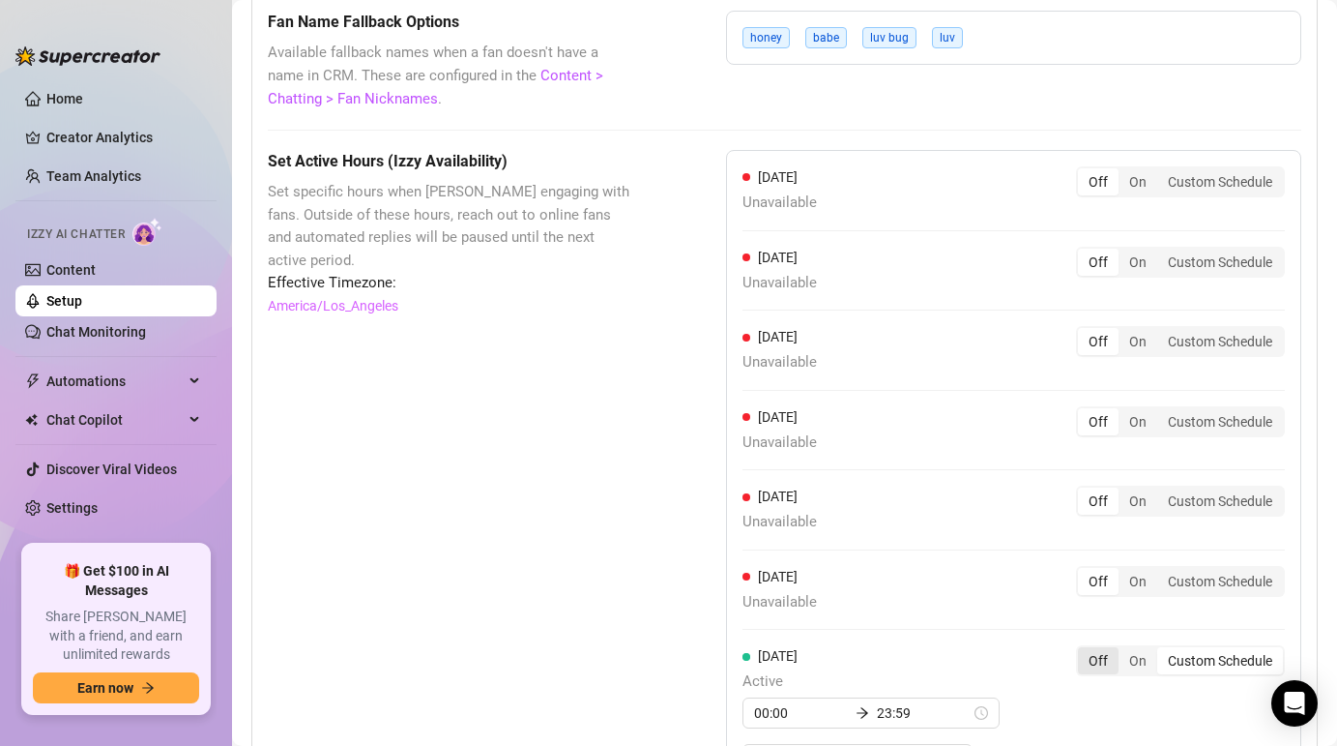
click at [1098, 655] on div "Off" at bounding box center [1098, 660] width 41 height 27
click at [1083, 650] on input "Off" at bounding box center [1083, 650] width 0 height 0
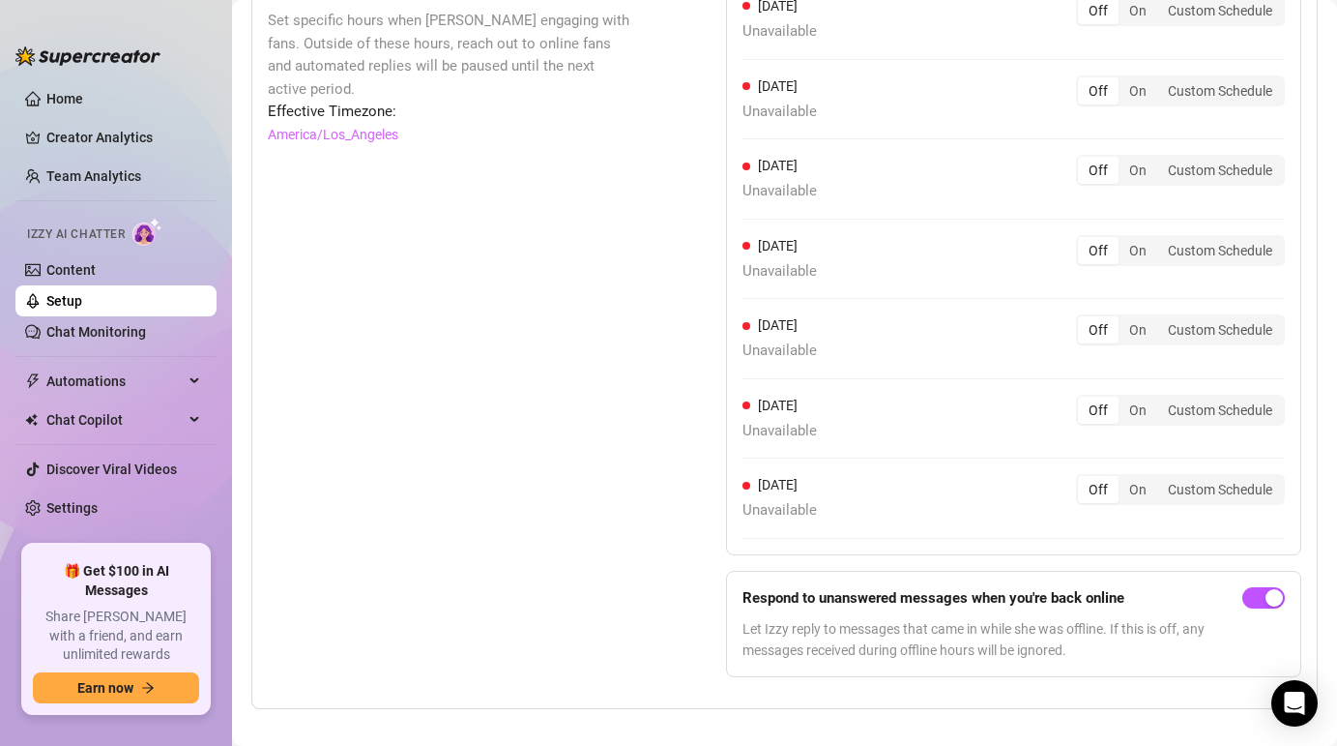
scroll to position [2033, 0]
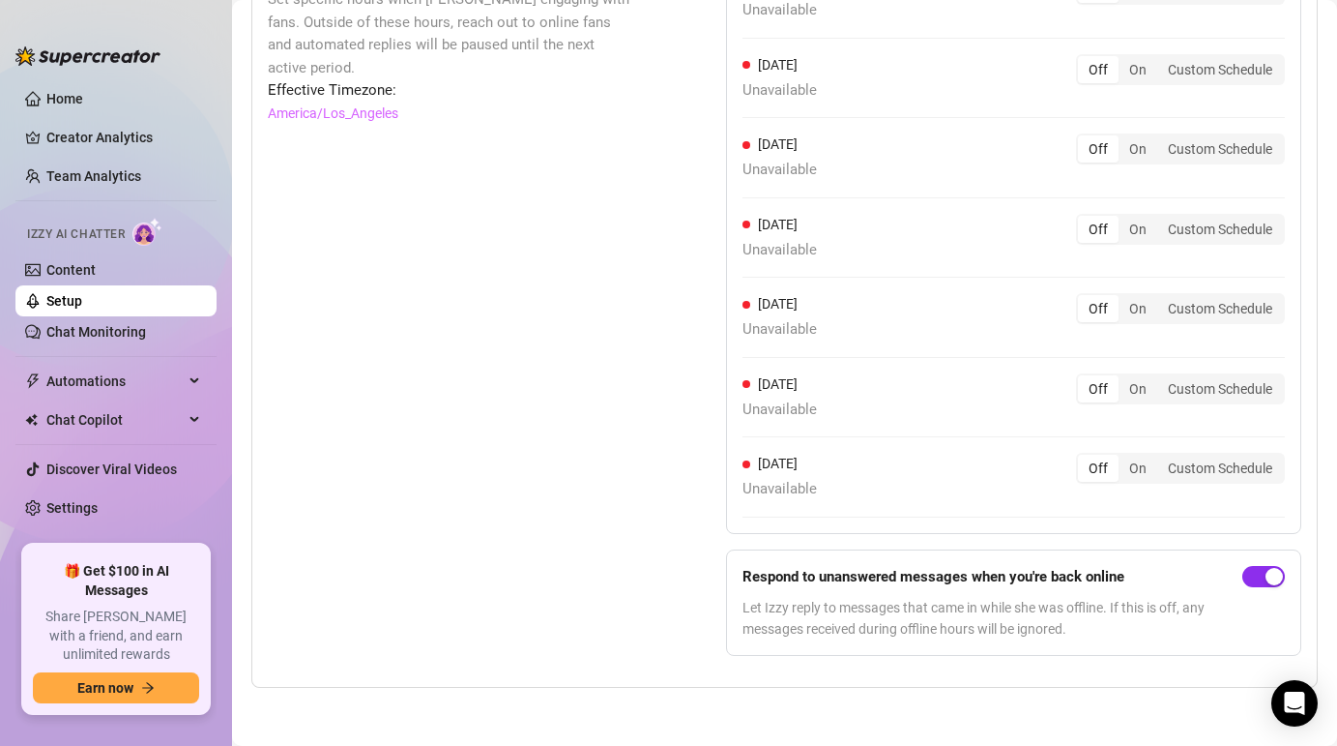
click at [1273, 575] on div "button" at bounding box center [1274, 576] width 17 height 17
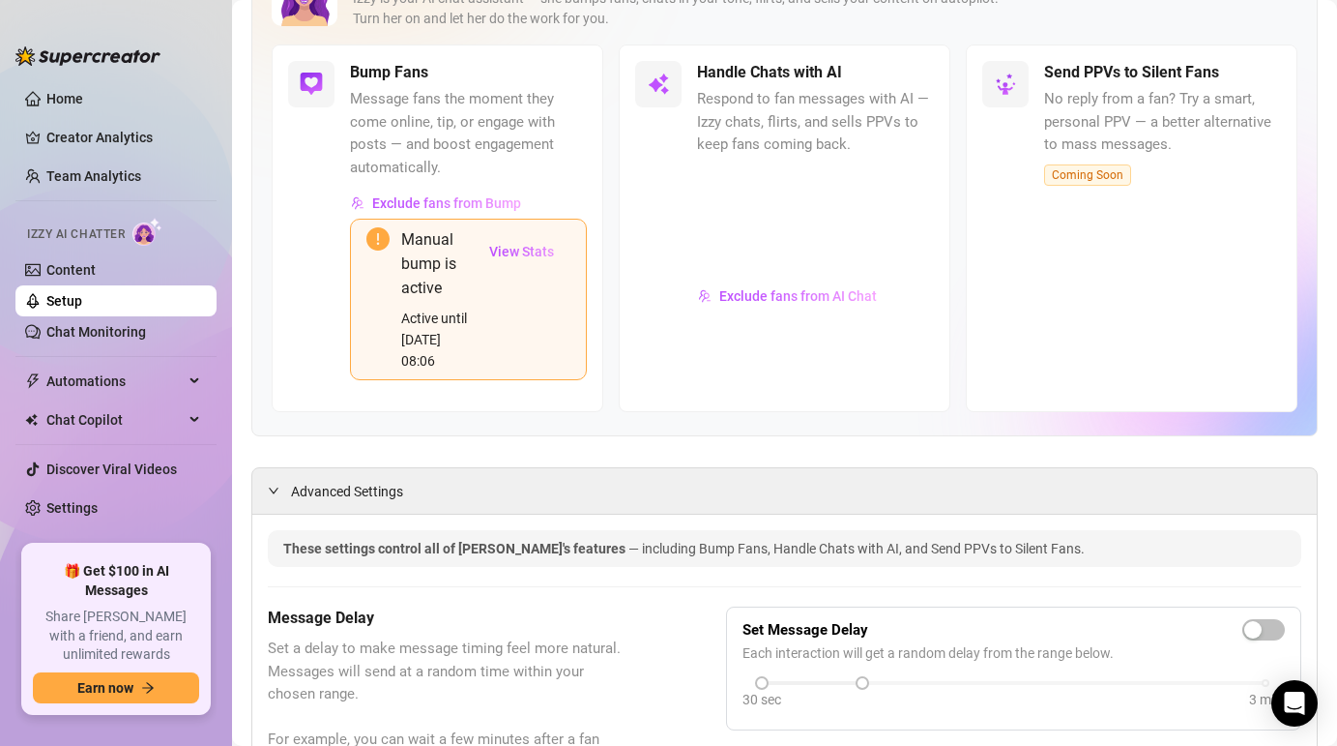
scroll to position [0, 0]
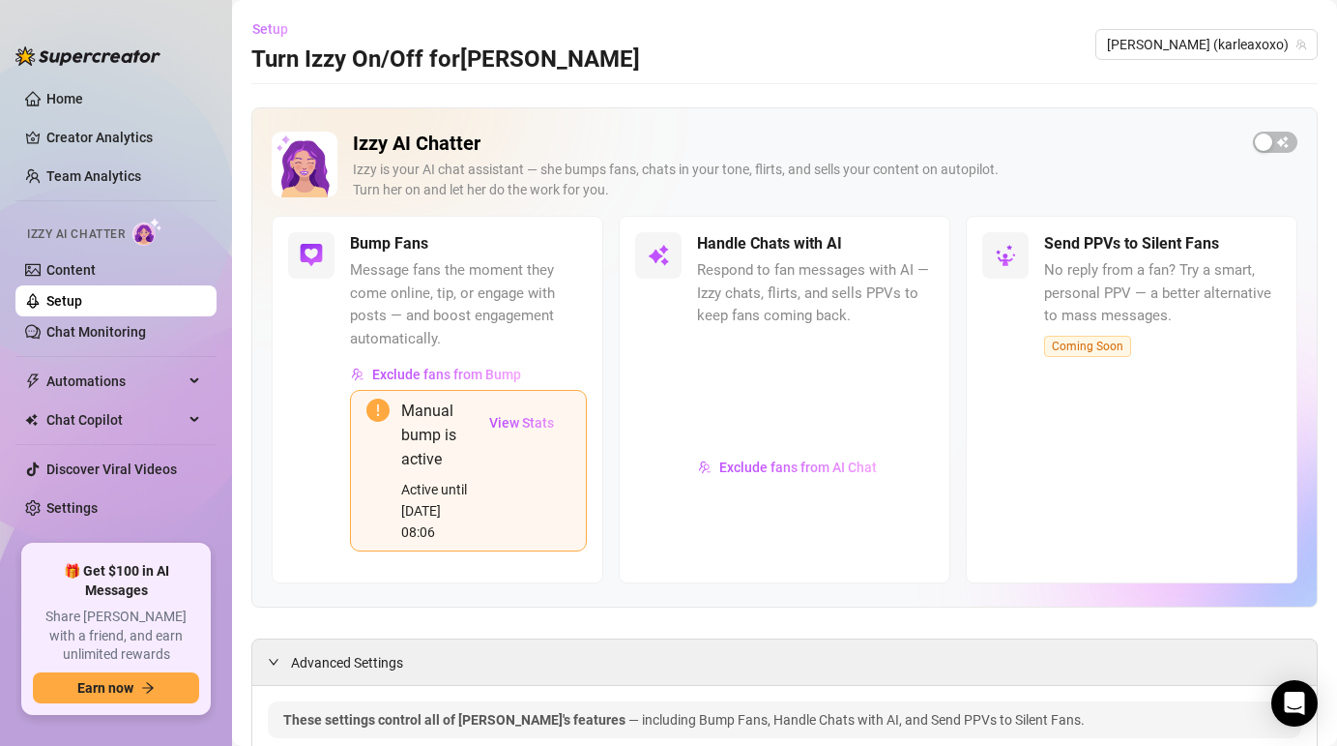
click at [270, 29] on span "Setup" at bounding box center [270, 28] width 36 height 15
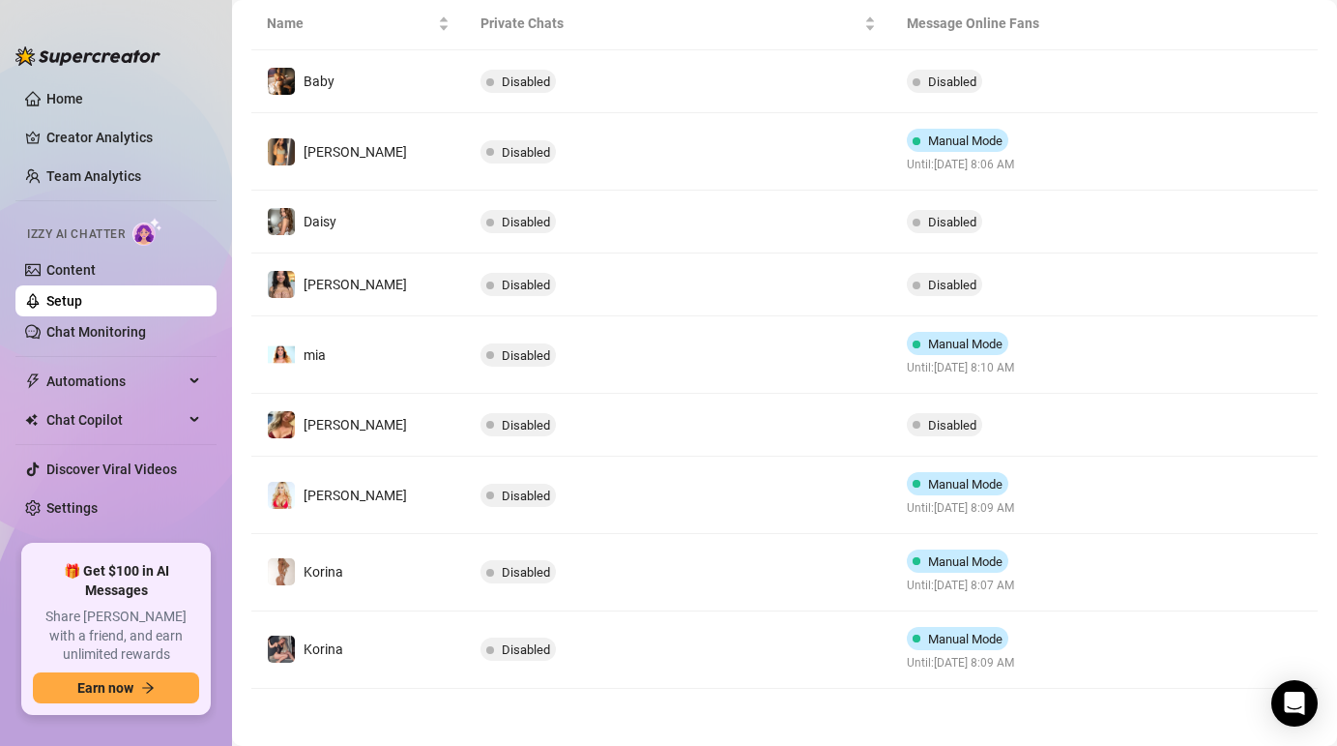
scroll to position [278, 0]
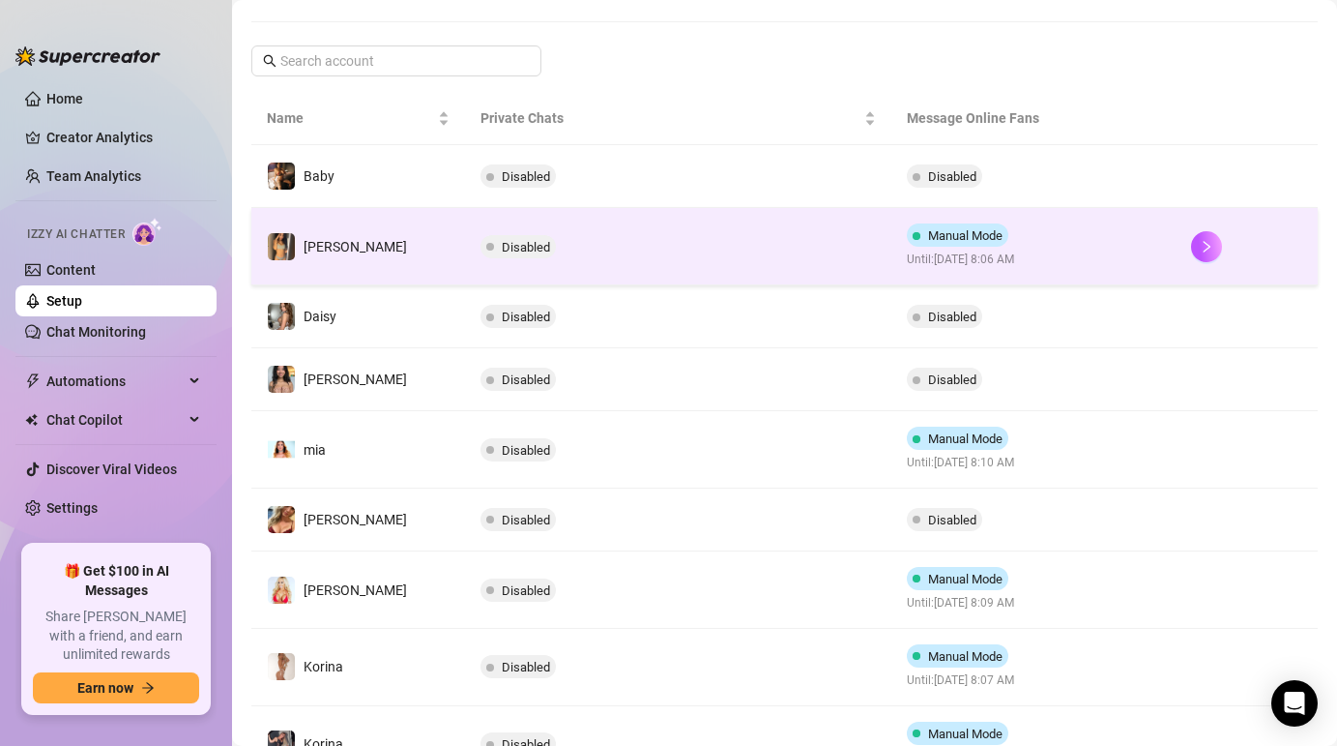
click at [944, 235] on span "Manual Mode" at bounding box center [965, 235] width 74 height 15
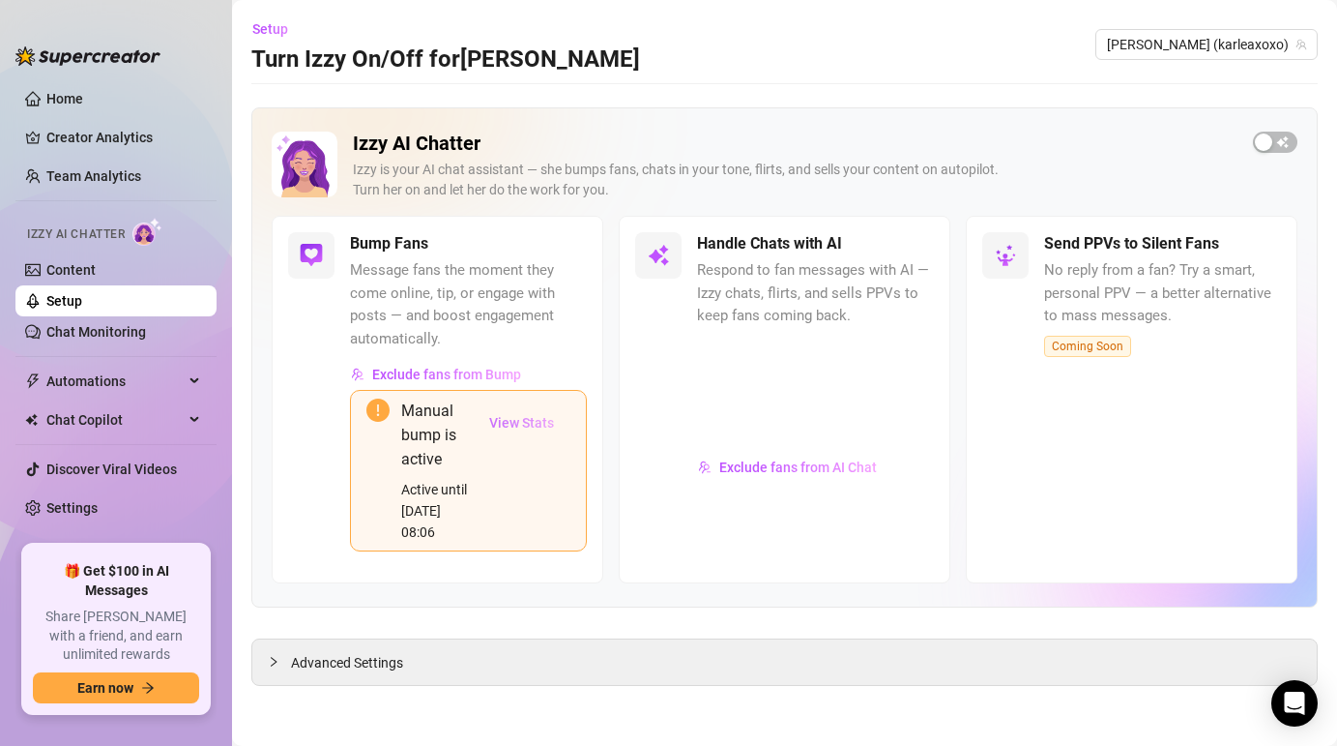
click at [533, 425] on span "View Stats" at bounding box center [521, 422] width 65 height 15
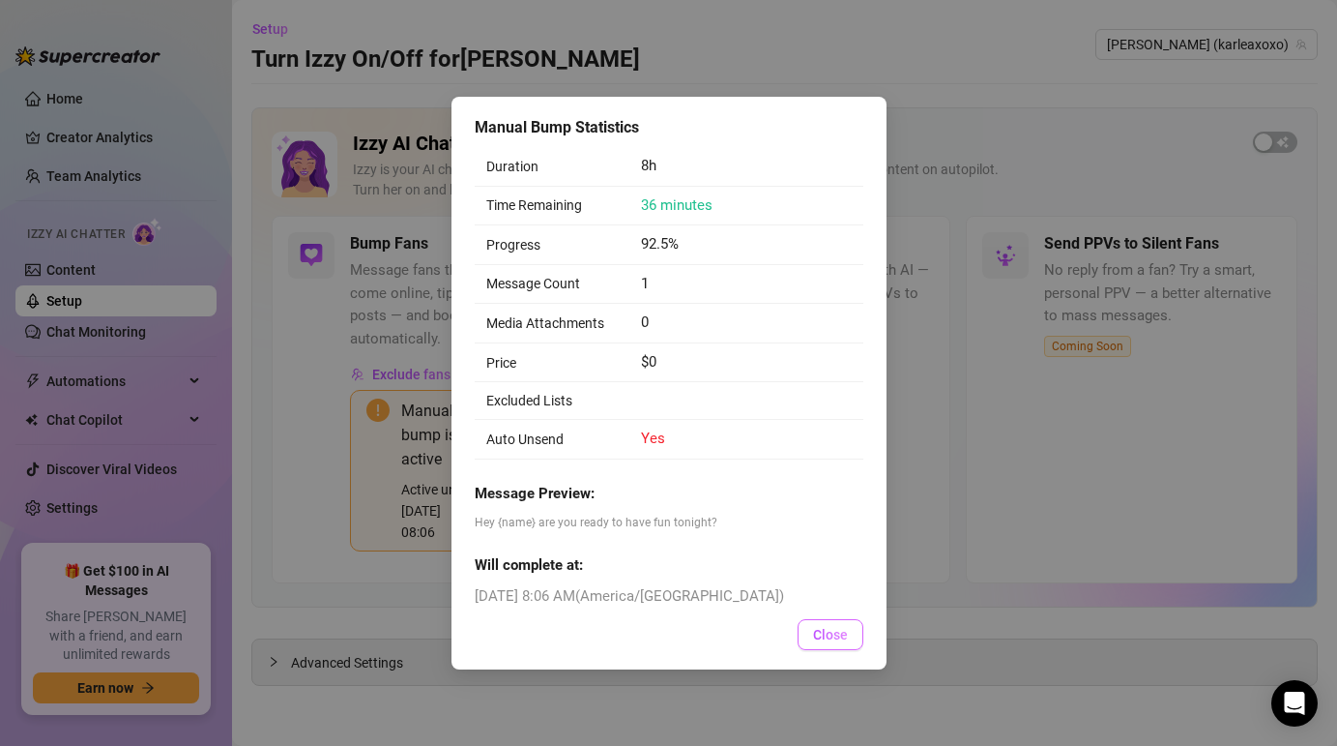
click at [840, 639] on span "Close" at bounding box center [830, 634] width 35 height 15
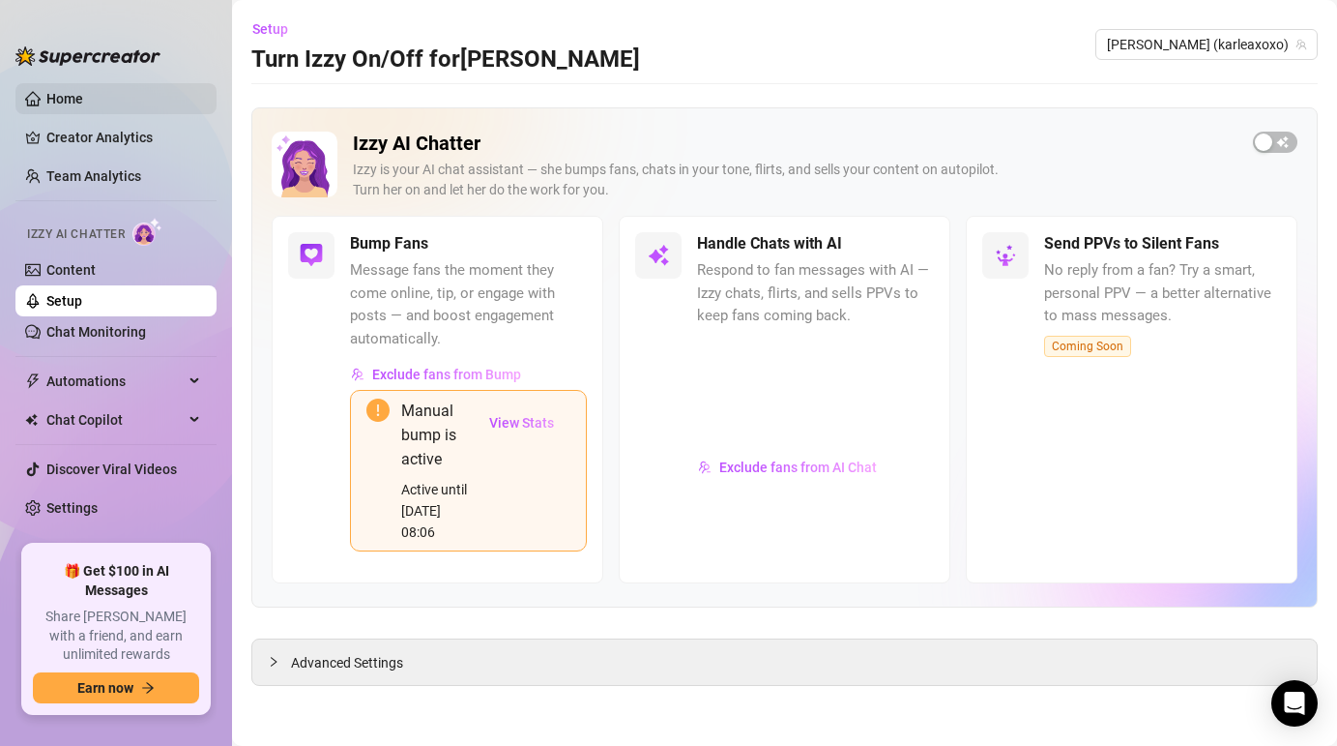
click at [52, 106] on link "Home" at bounding box center [64, 98] width 37 height 15
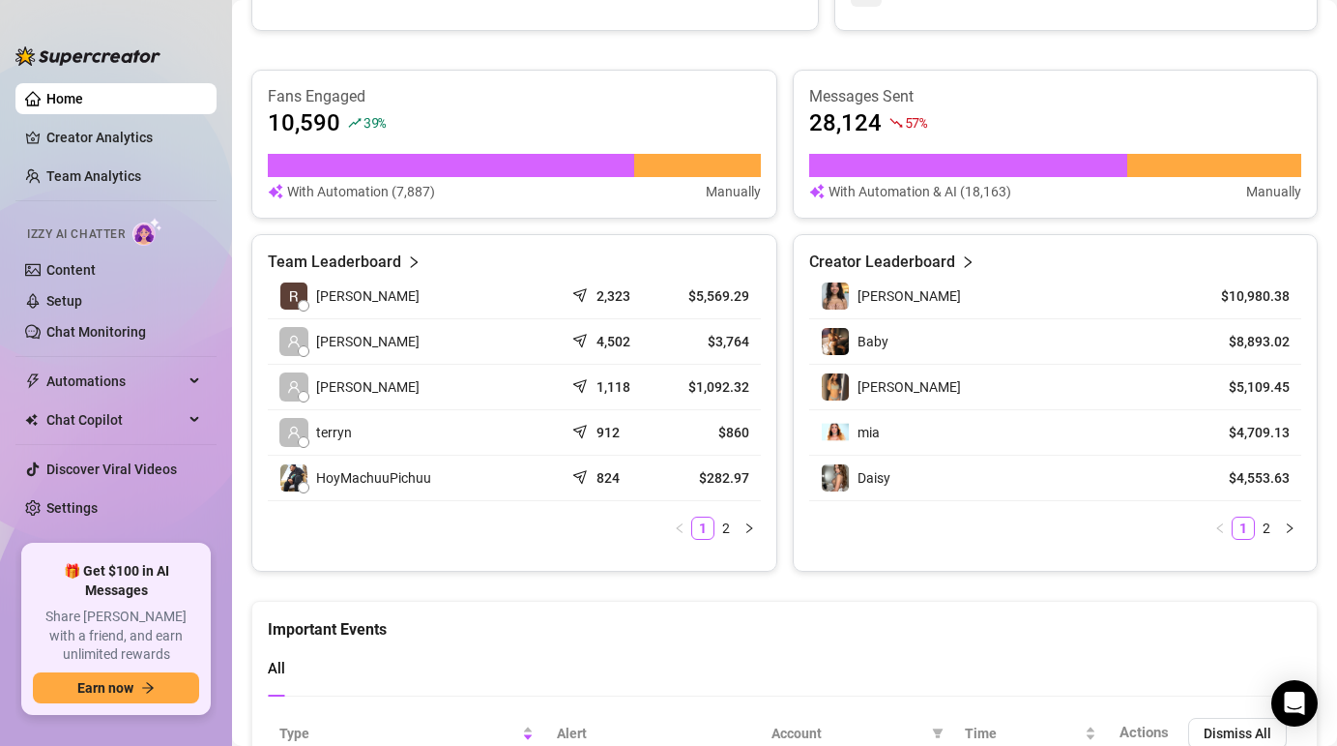
scroll to position [812, 0]
